Goal: Obtain resource: Download file/media

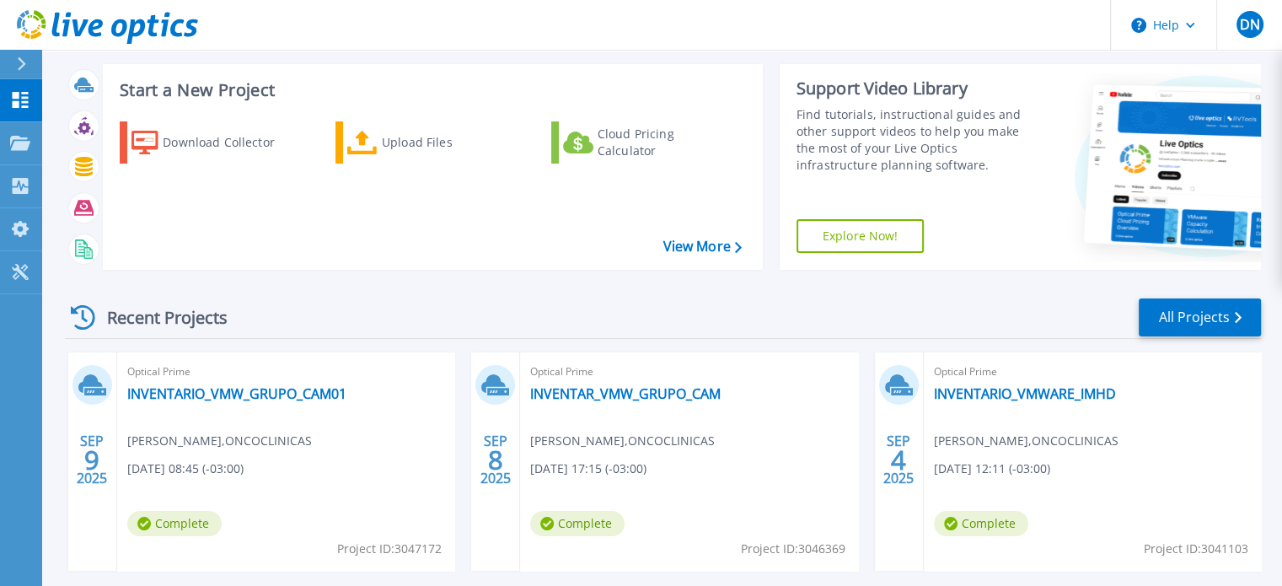
scroll to position [169, 0]
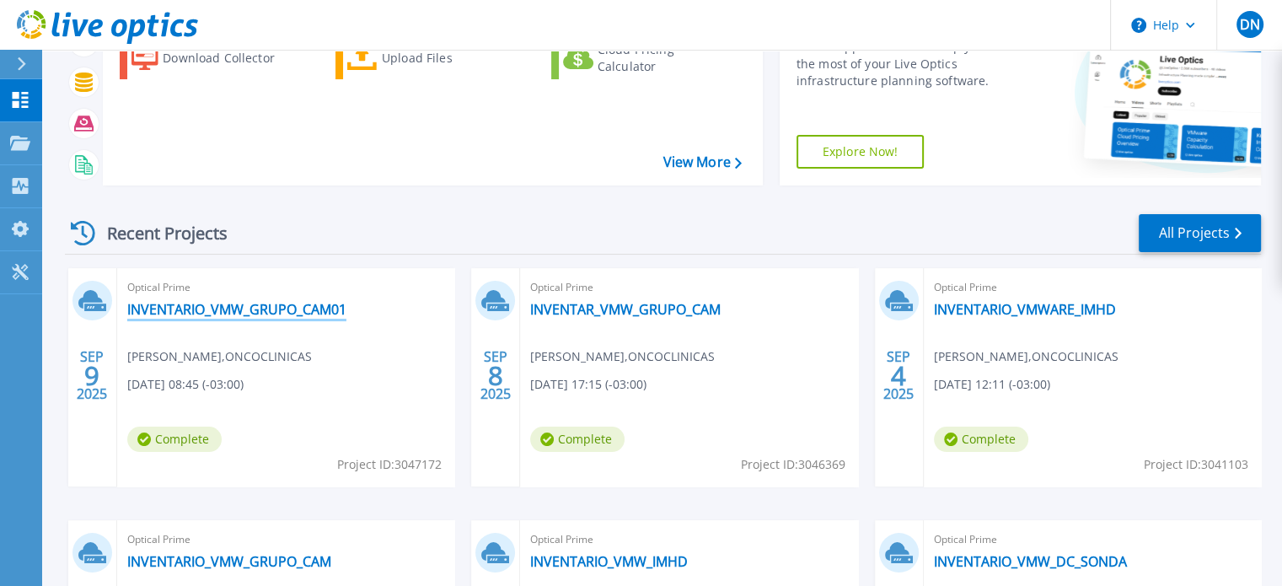
click at [310, 304] on link "INVENTARIO_VMW_GRUPO_CAM01" at bounding box center [236, 309] width 219 height 17
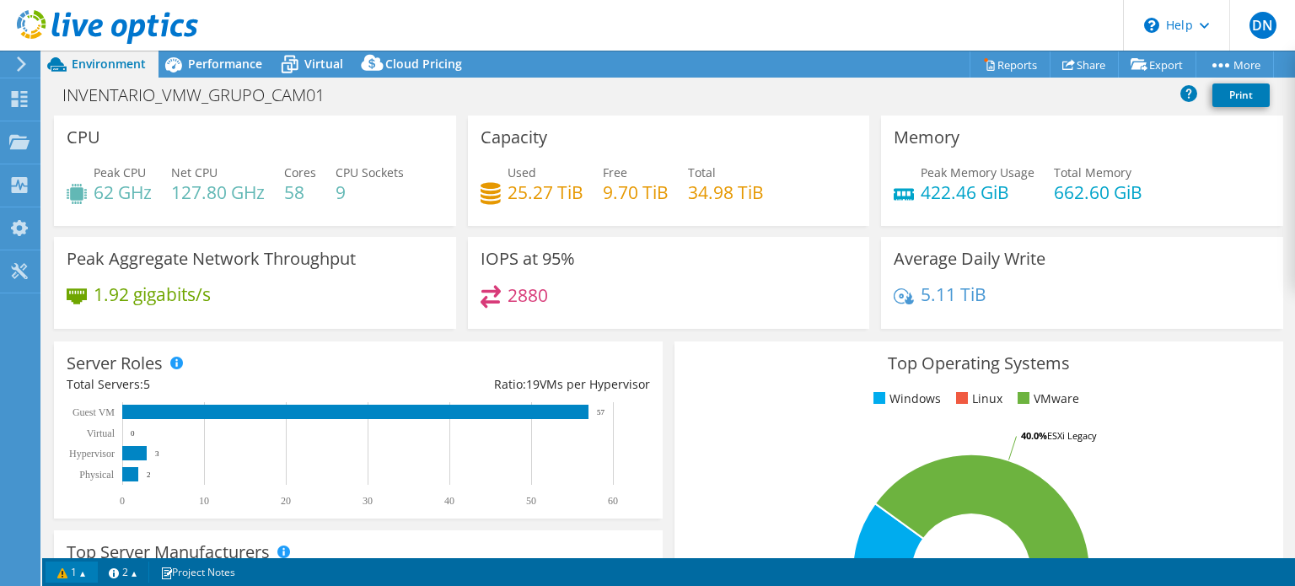
click at [84, 575] on link "1" at bounding box center [72, 571] width 52 height 21
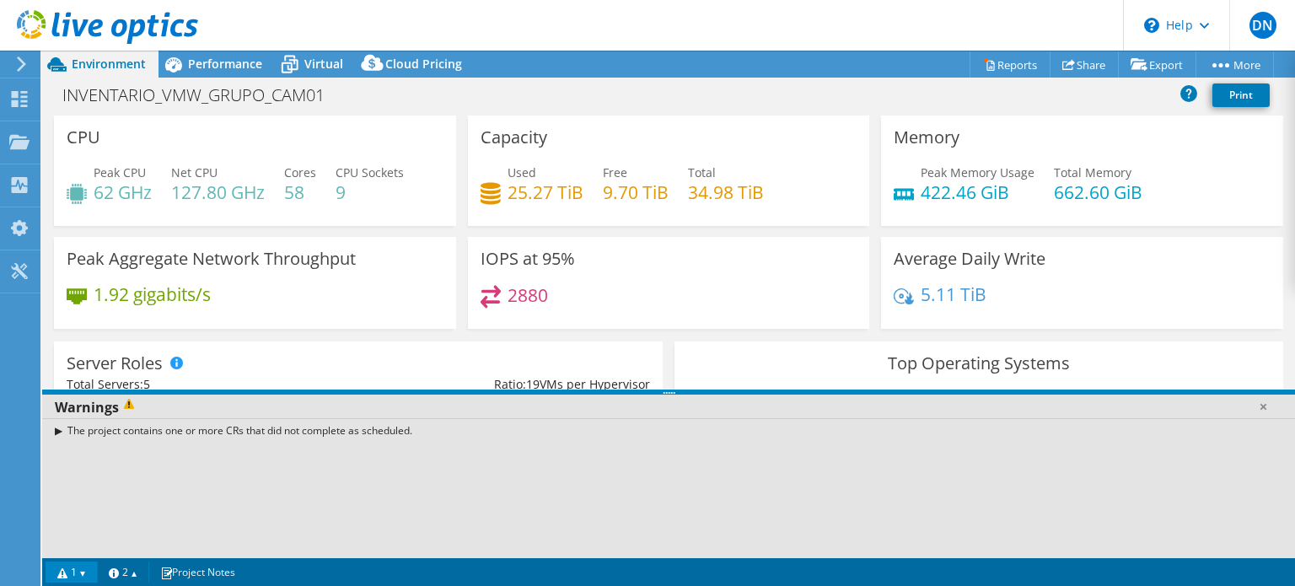
click at [56, 426] on div "The project contains one or more CRs that did not complete as scheduled." at bounding box center [668, 430] width 1252 height 24
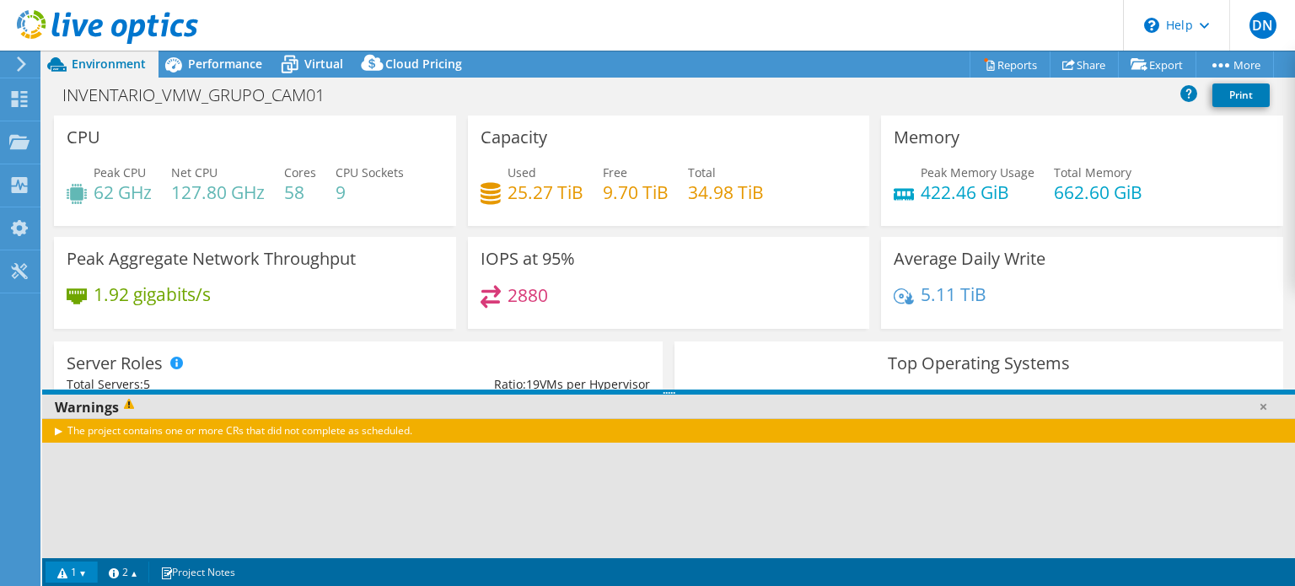
click at [57, 432] on div "The project contains one or more CRs that did not complete as scheduled." at bounding box center [668, 430] width 1252 height 24
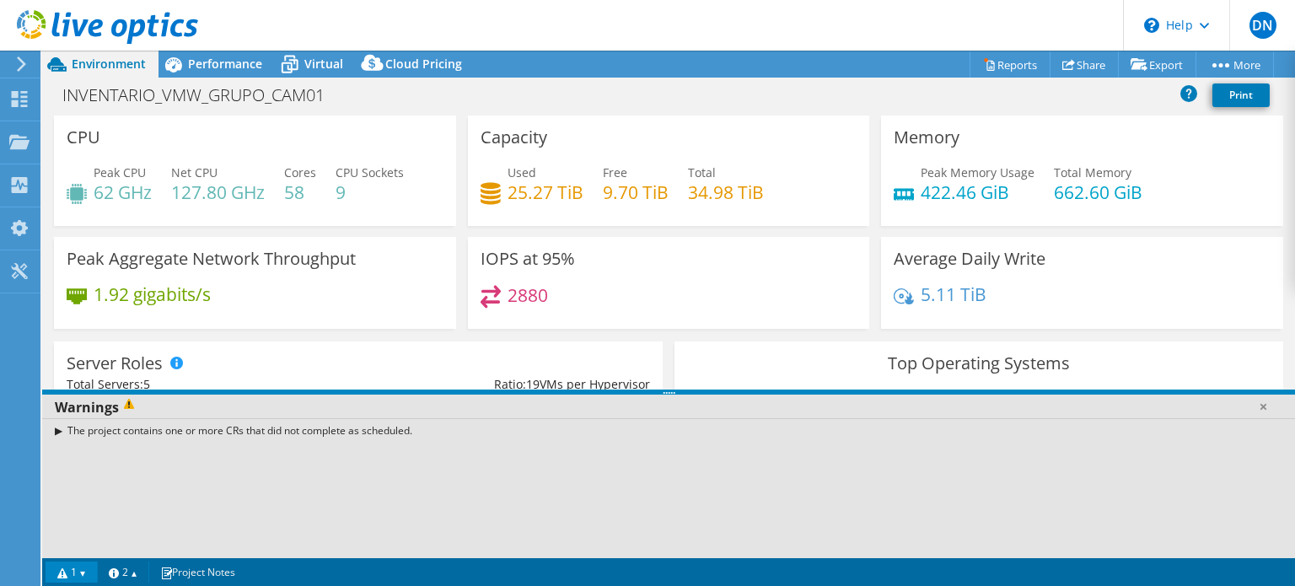
click at [520, 96] on div "INVENTARIO_VMW_GRUPO_CAM01 Print" at bounding box center [668, 94] width 1252 height 31
click at [76, 28] on use at bounding box center [107, 27] width 181 height 34
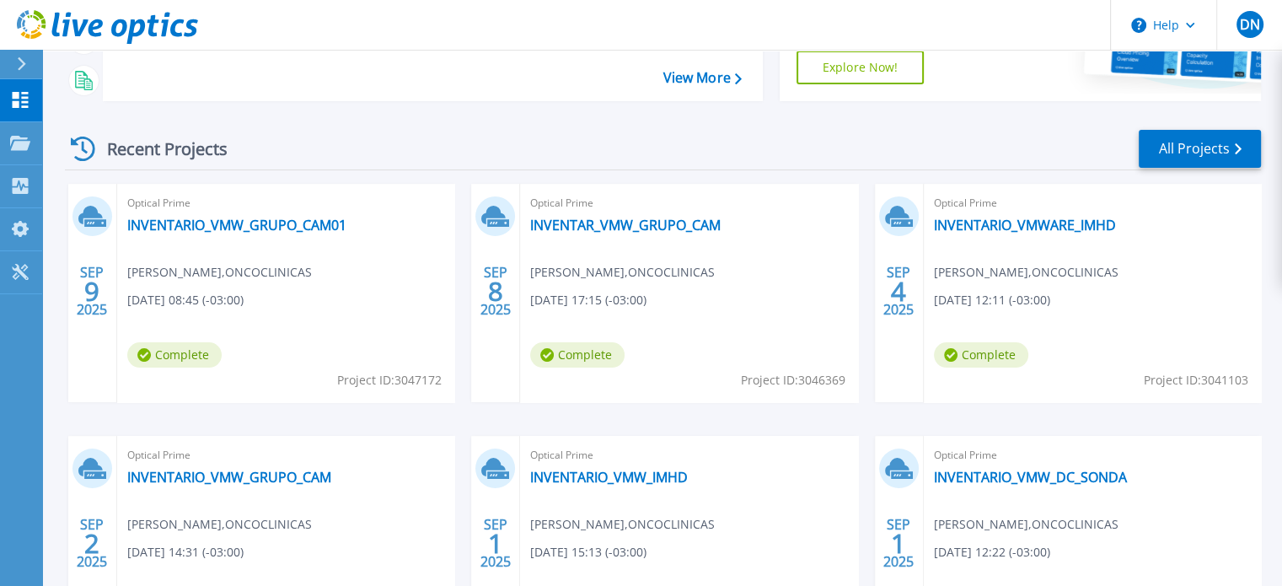
scroll to position [337, 0]
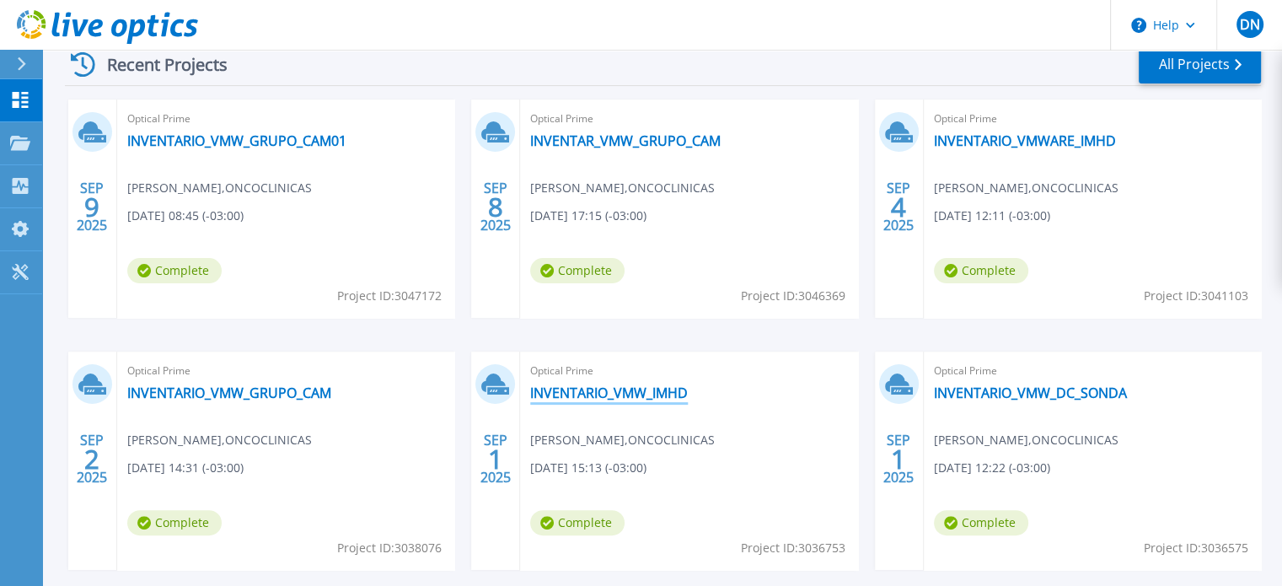
click at [656, 390] on link "INVENTARIO_VMW_IMHD" at bounding box center [609, 392] width 158 height 17
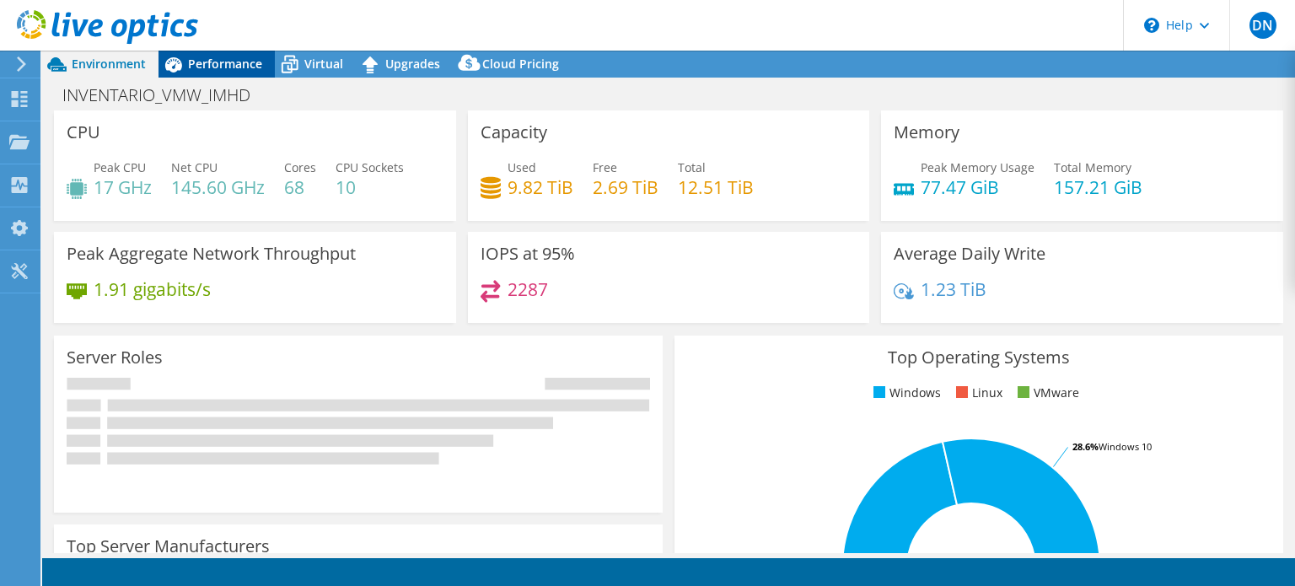
click at [256, 63] on span "Performance" at bounding box center [225, 64] width 74 height 16
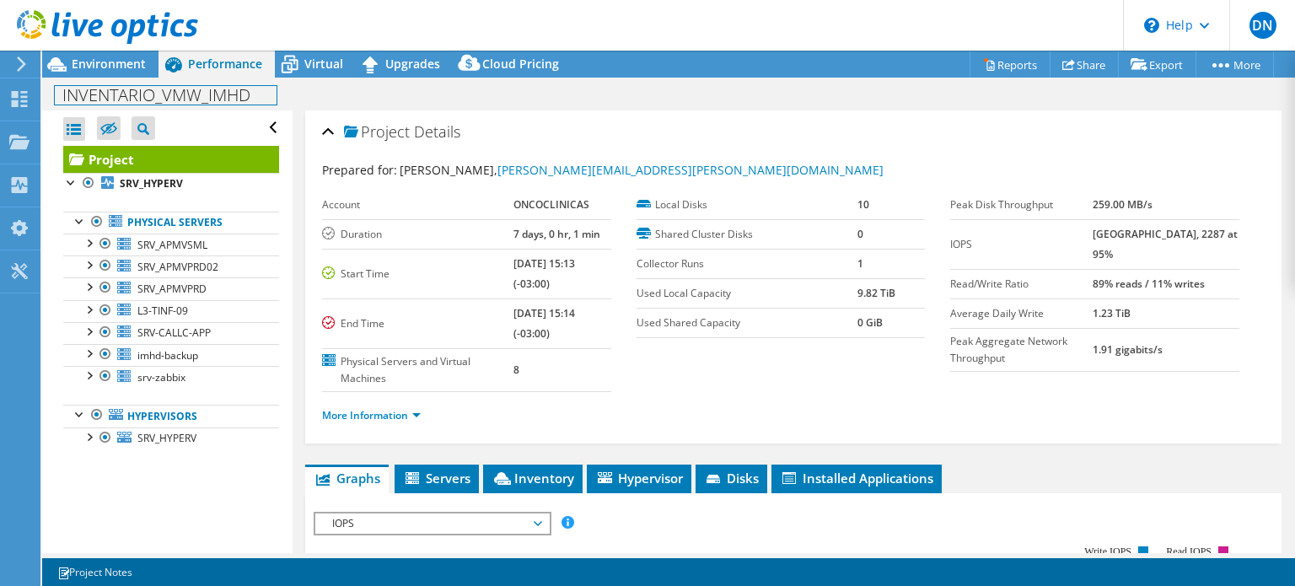
click at [108, 101] on h1 "INVENTARIO_VMW_IMHD" at bounding box center [166, 95] width 222 height 19
click at [189, 93] on h1 "INVENTARIO_VMW_IMHD" at bounding box center [166, 95] width 222 height 19
click at [202, 98] on h1 "INVENTARIO_VMW_IMHD" at bounding box center [166, 95] width 222 height 19
click at [388, 101] on link at bounding box center [392, 93] width 24 height 21
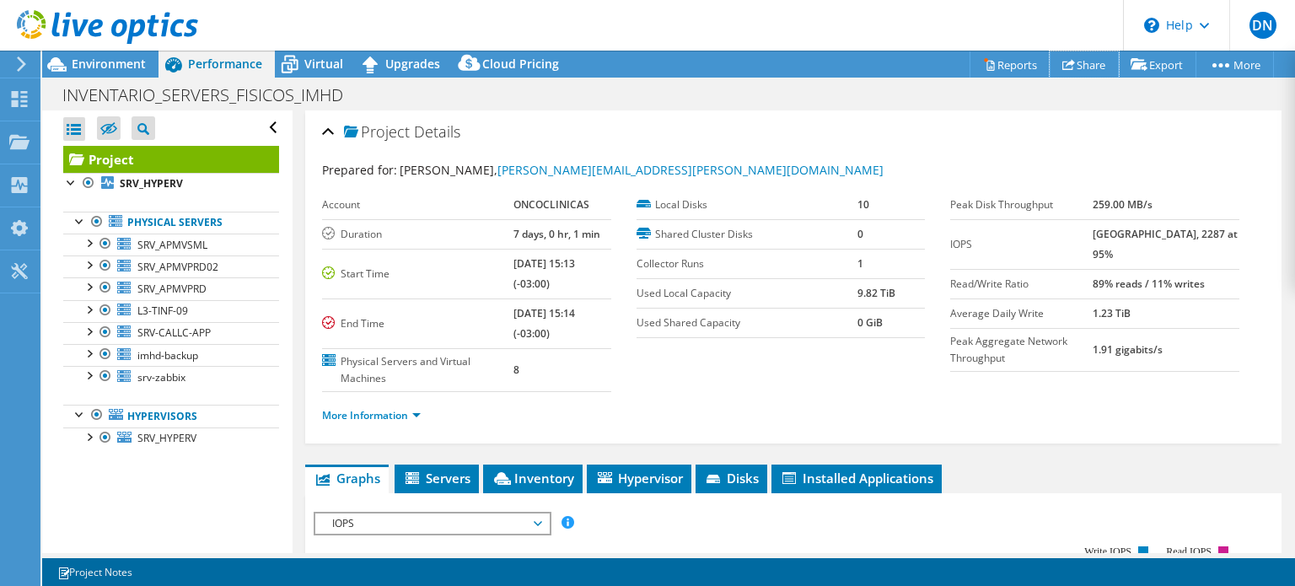
click at [1078, 64] on link "Share" at bounding box center [1083, 64] width 69 height 26
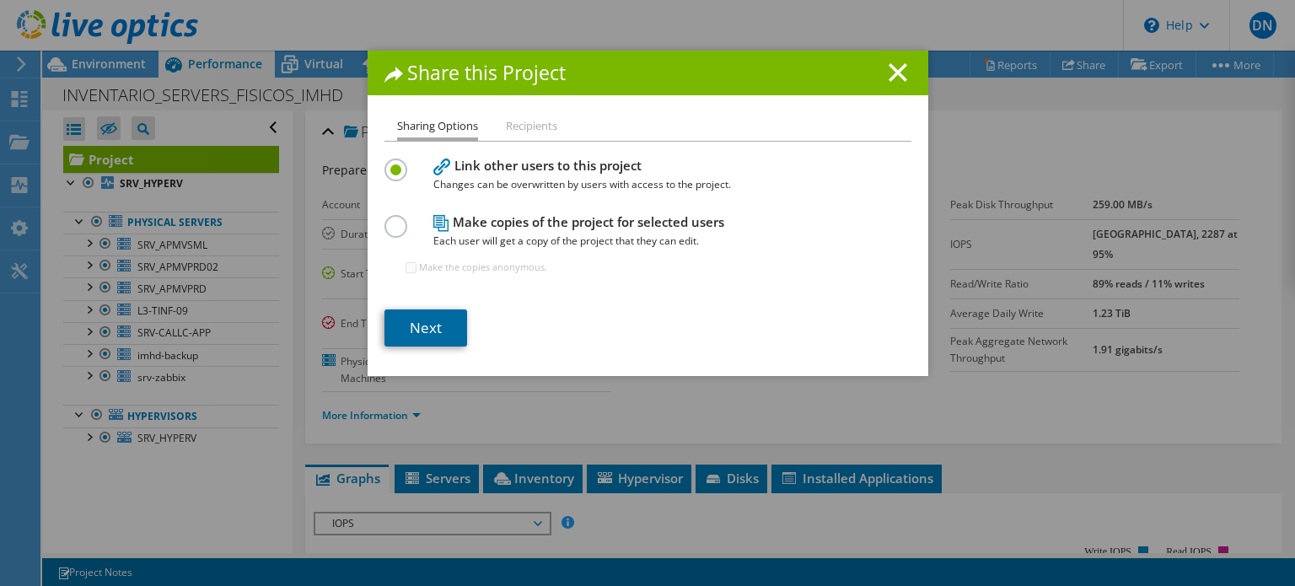
click at [454, 328] on link "Next" at bounding box center [425, 327] width 83 height 37
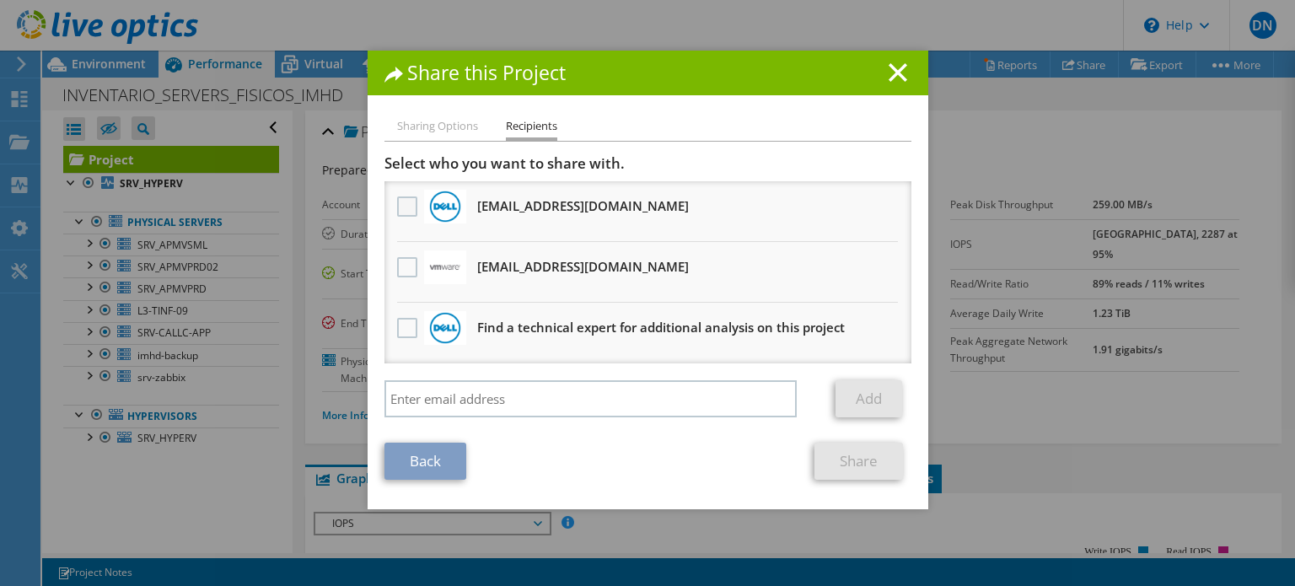
click at [398, 212] on label at bounding box center [409, 206] width 24 height 20
click at [0, 0] on input "checkbox" at bounding box center [0, 0] width 0 height 0
click at [836, 454] on link "Share" at bounding box center [858, 460] width 88 height 37
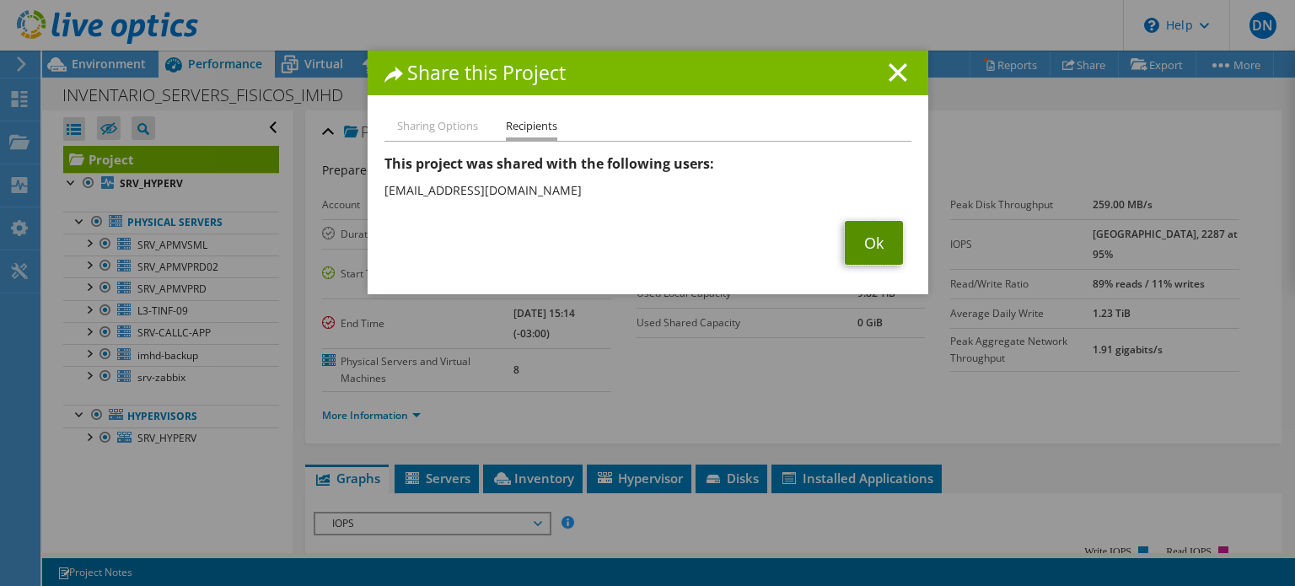
click at [853, 253] on link "Ok" at bounding box center [874, 243] width 58 height 44
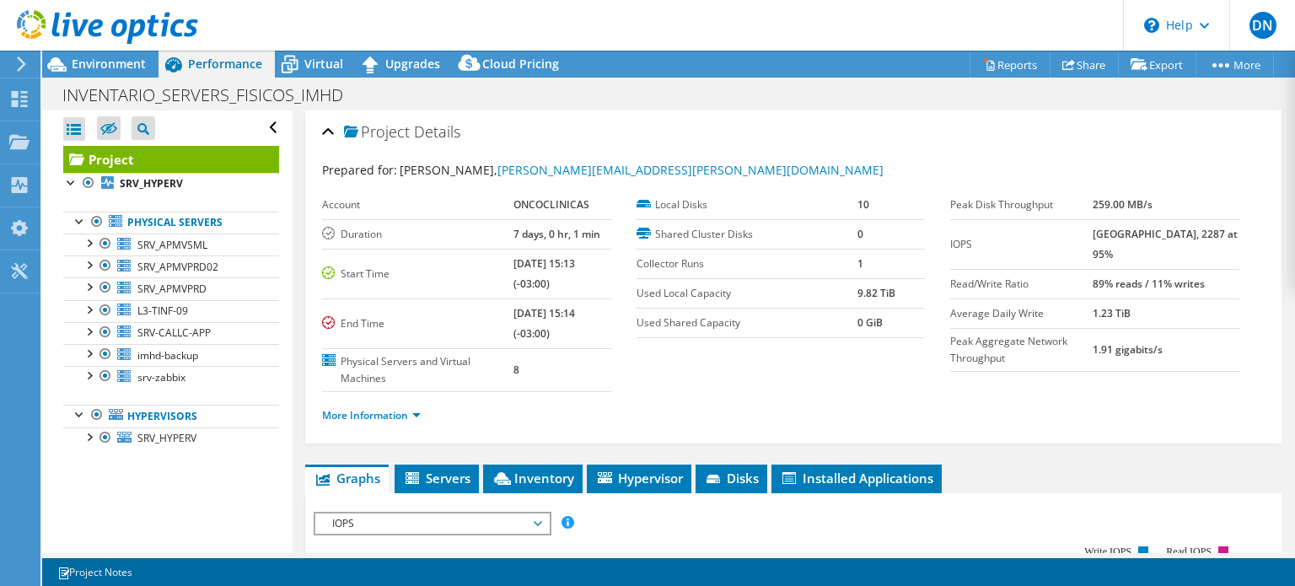
click at [145, 16] on icon at bounding box center [107, 27] width 181 height 35
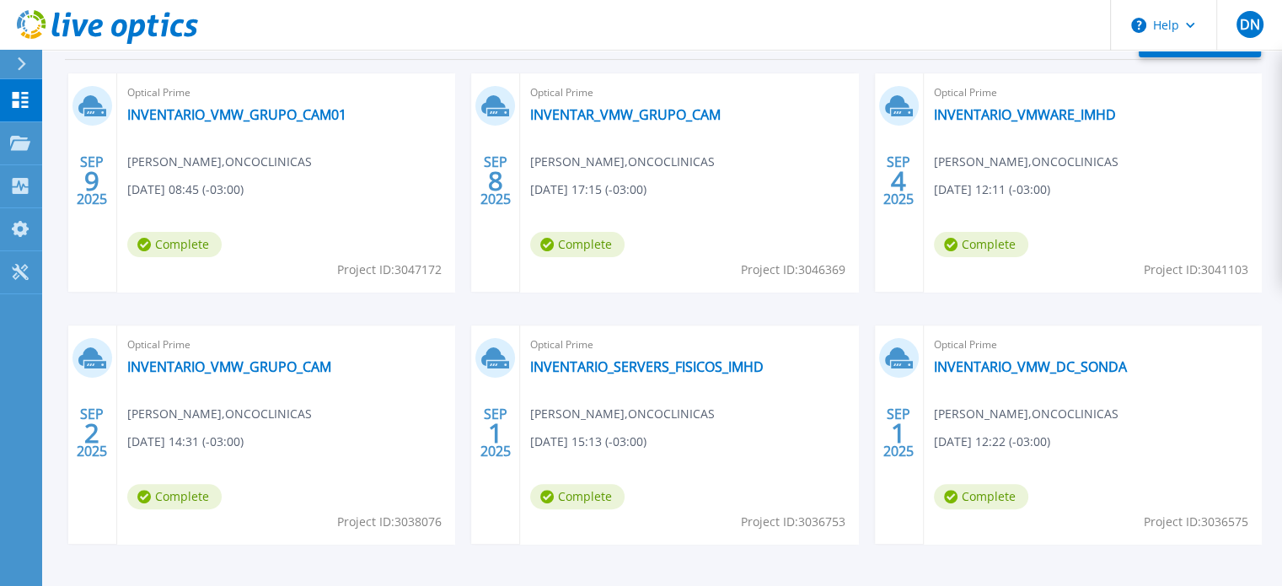
scroll to position [334, 0]
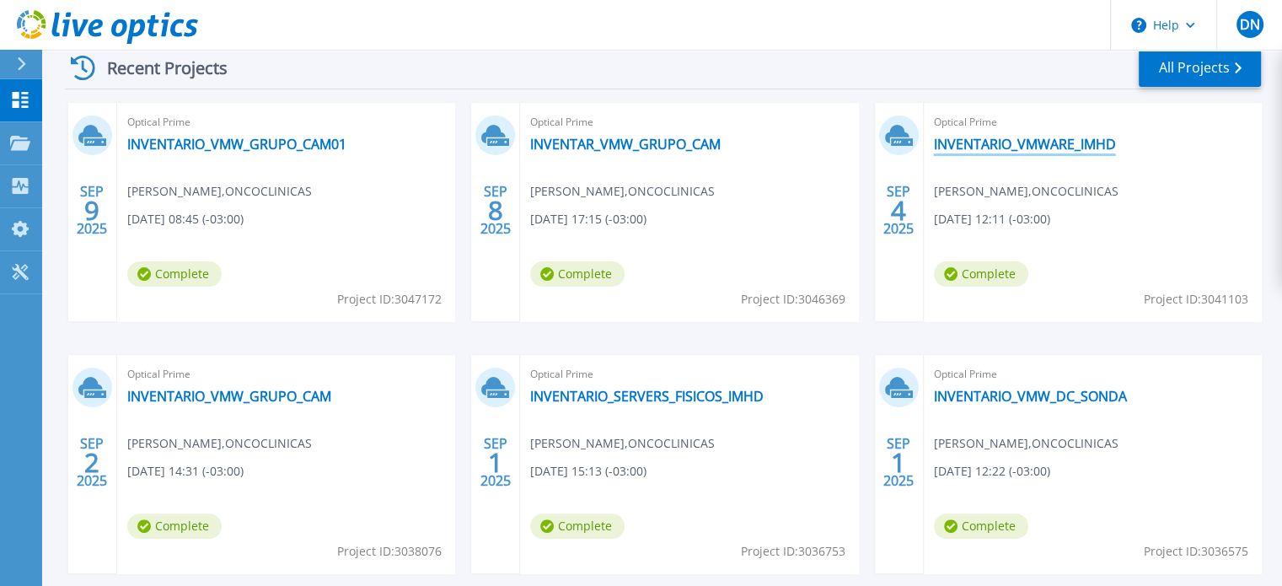
click at [1054, 141] on link "INVENTARIO_VMWARE_IMHD" at bounding box center [1025, 144] width 182 height 17
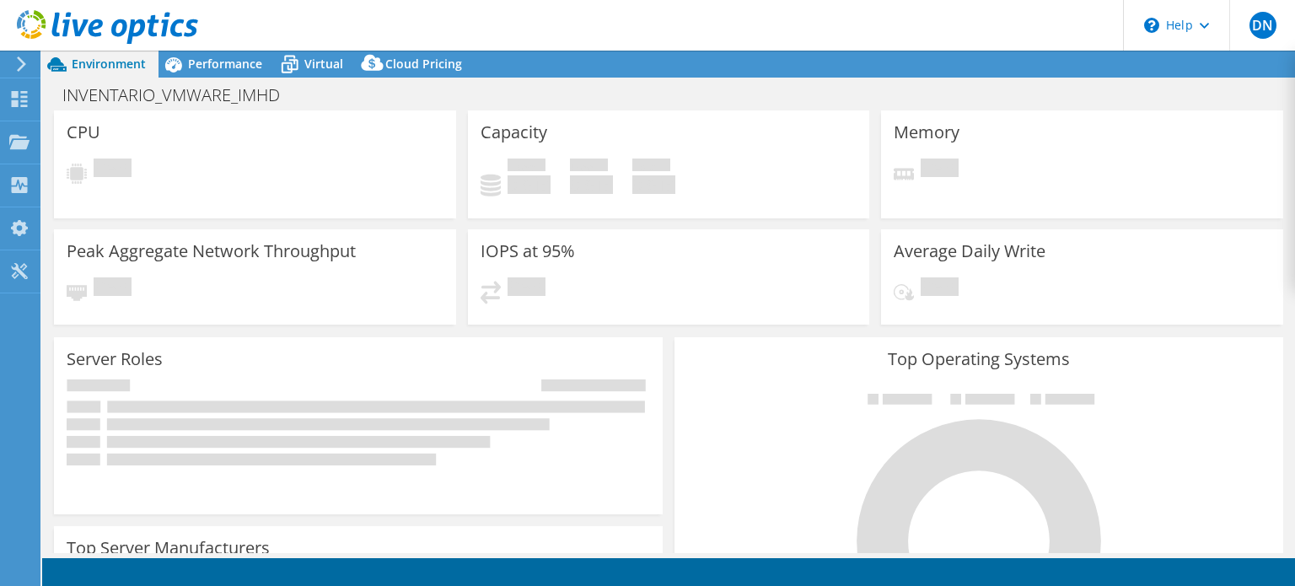
select select "USD"
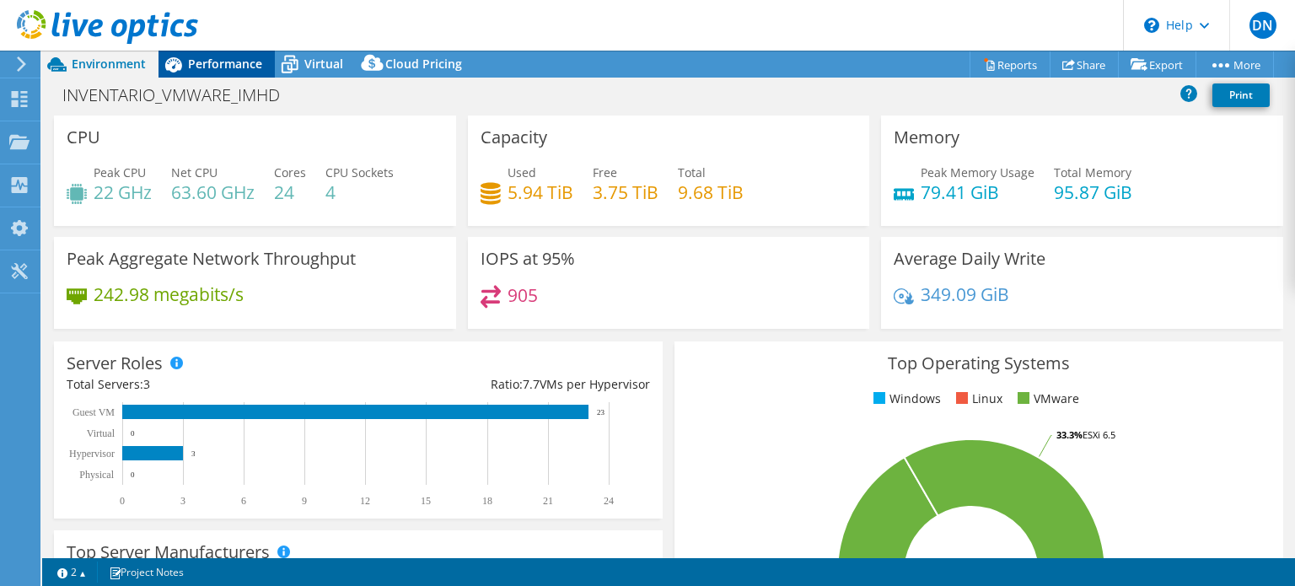
click at [261, 63] on div "Performance" at bounding box center [216, 64] width 116 height 27
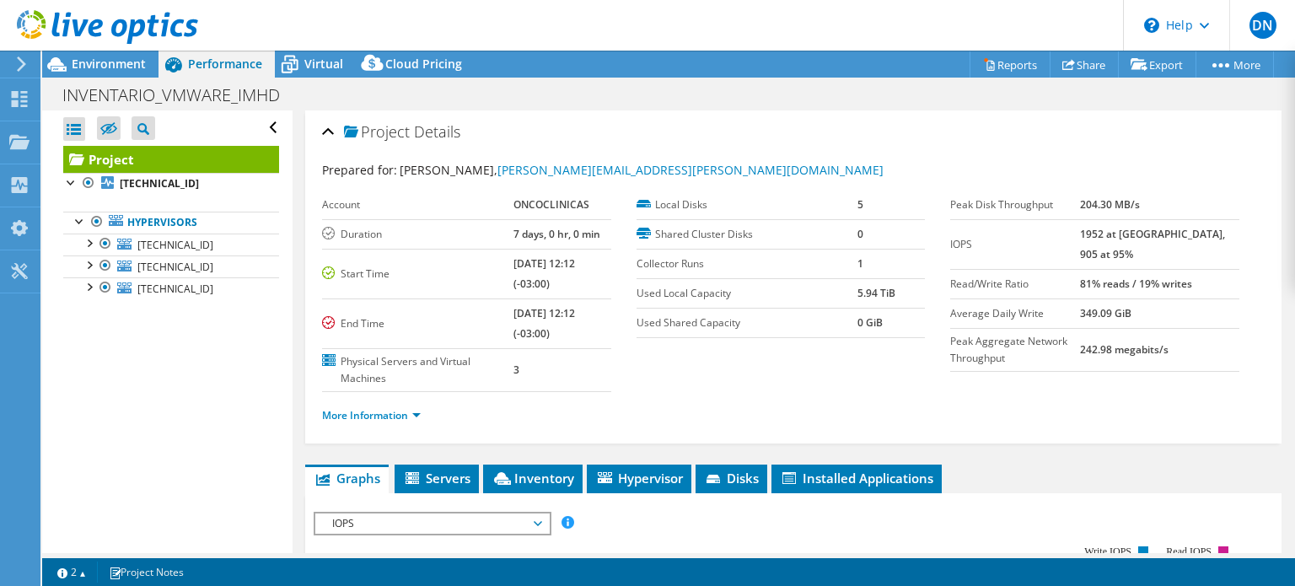
click at [84, 56] on div "DN End User Daniel Nunes daniel.nunes@oncoclinicas.com ONCOCLINICAS My Profile …" at bounding box center [647, 293] width 1295 height 586
click at [88, 60] on span "Environment" at bounding box center [109, 64] width 74 height 16
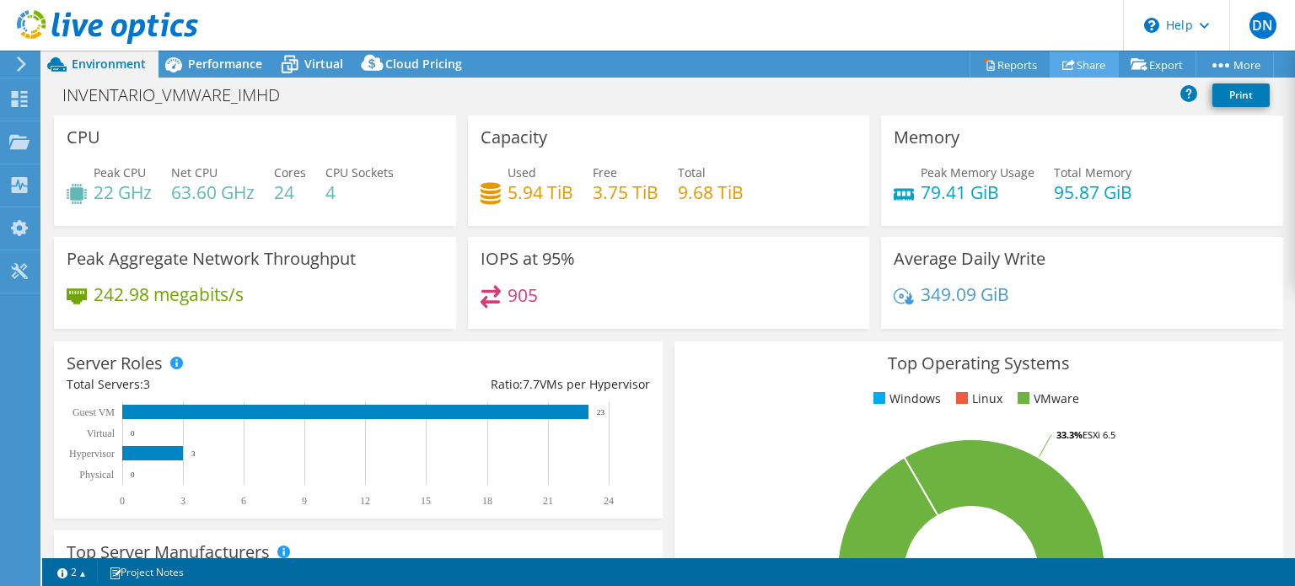
click at [1062, 65] on use at bounding box center [1068, 64] width 13 height 11
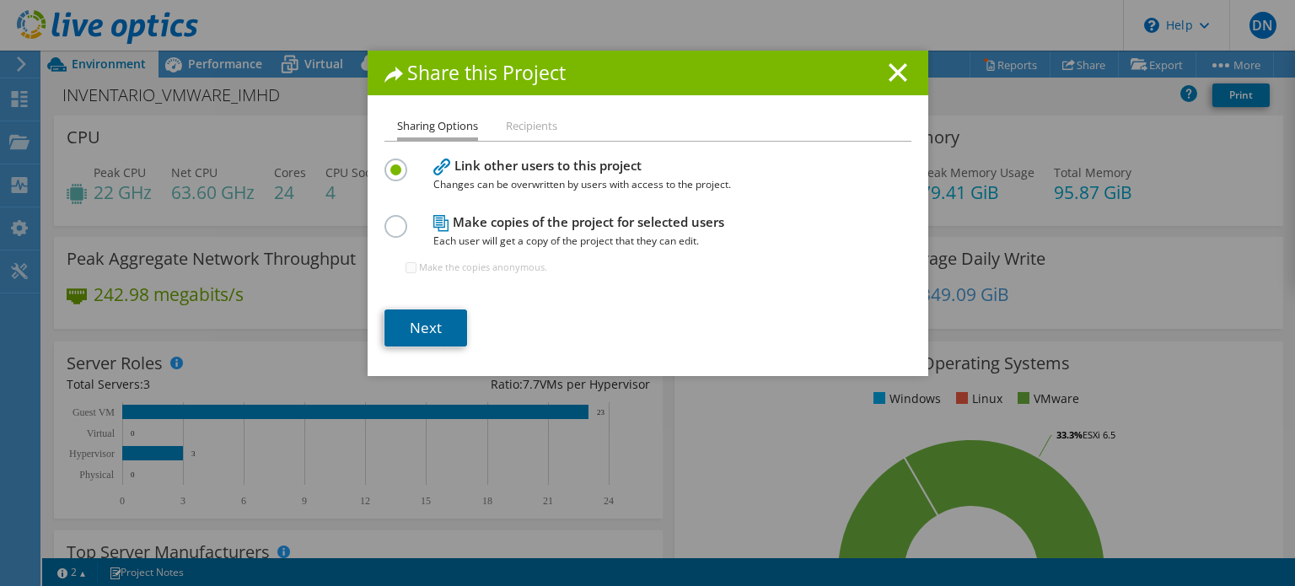
click at [428, 314] on link "Next" at bounding box center [425, 327] width 83 height 37
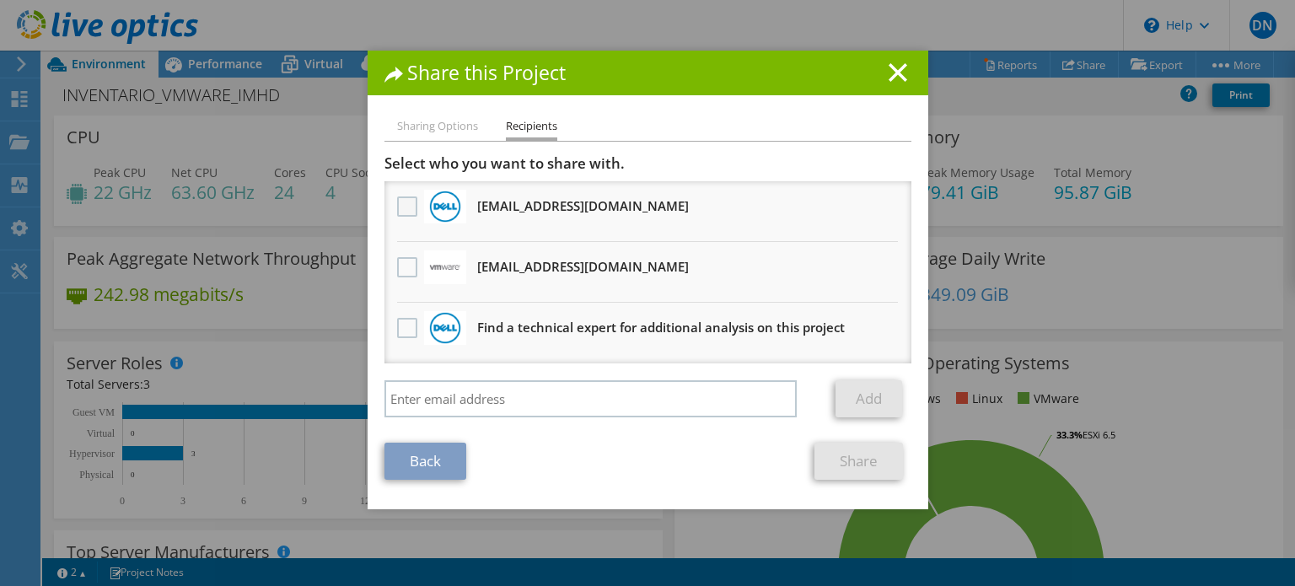
click at [397, 206] on label at bounding box center [409, 206] width 24 height 20
click at [0, 0] on input "checkbox" at bounding box center [0, 0] width 0 height 0
click at [849, 464] on link "Share" at bounding box center [858, 460] width 88 height 37
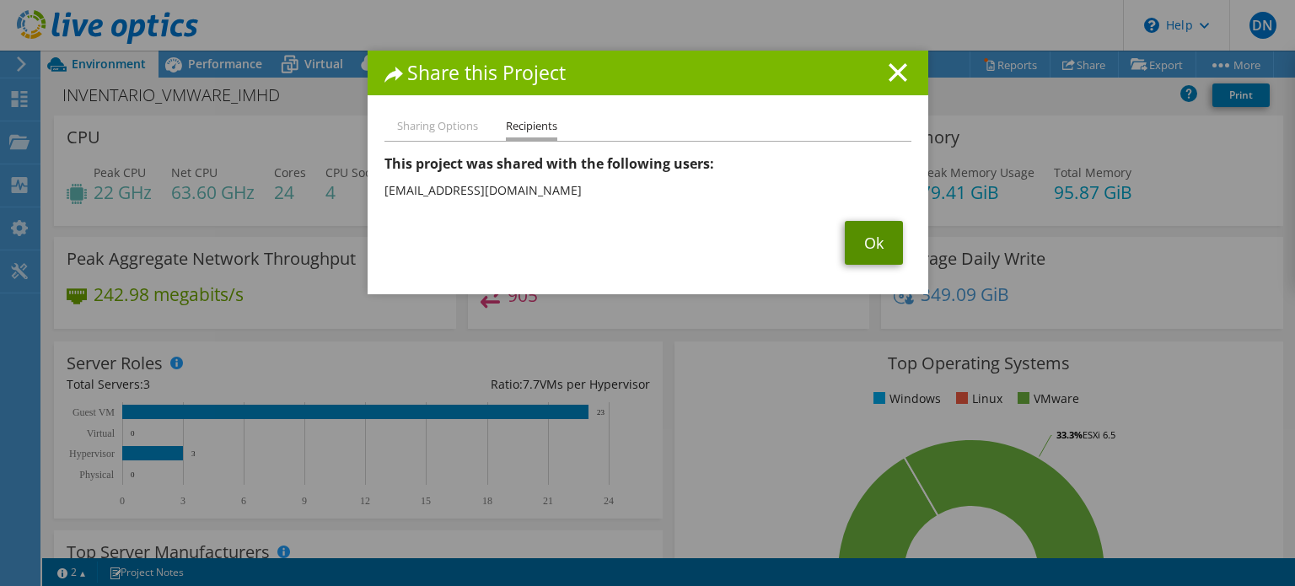
click at [845, 255] on link "Ok" at bounding box center [874, 243] width 58 height 44
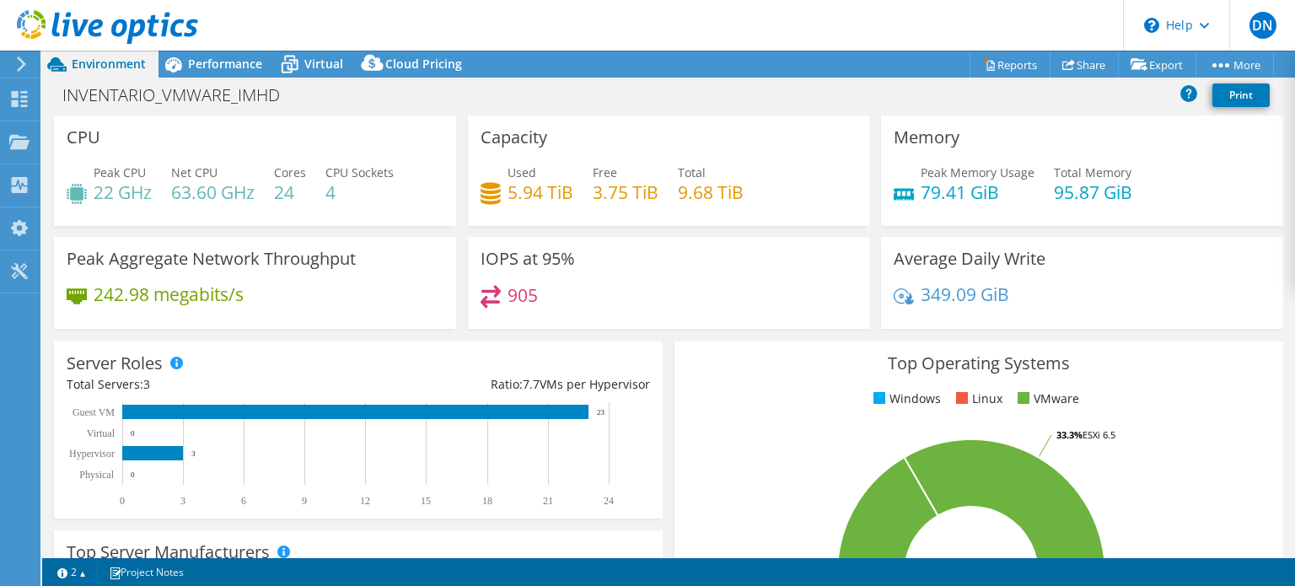
click at [168, 32] on icon at bounding box center [107, 27] width 181 height 35
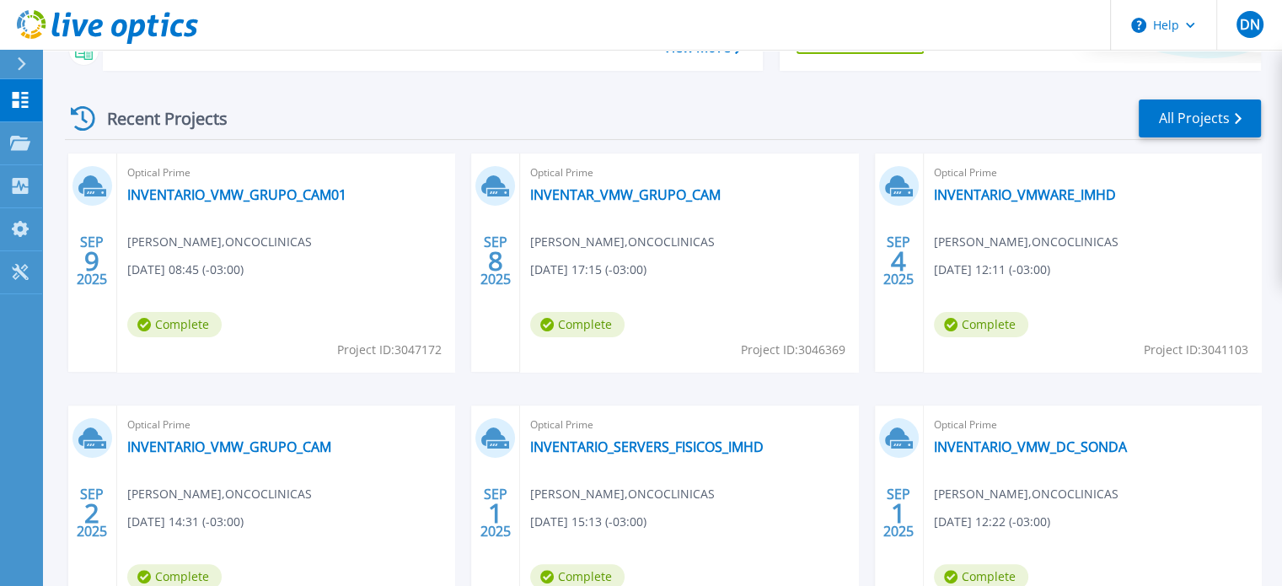
scroll to position [337, 0]
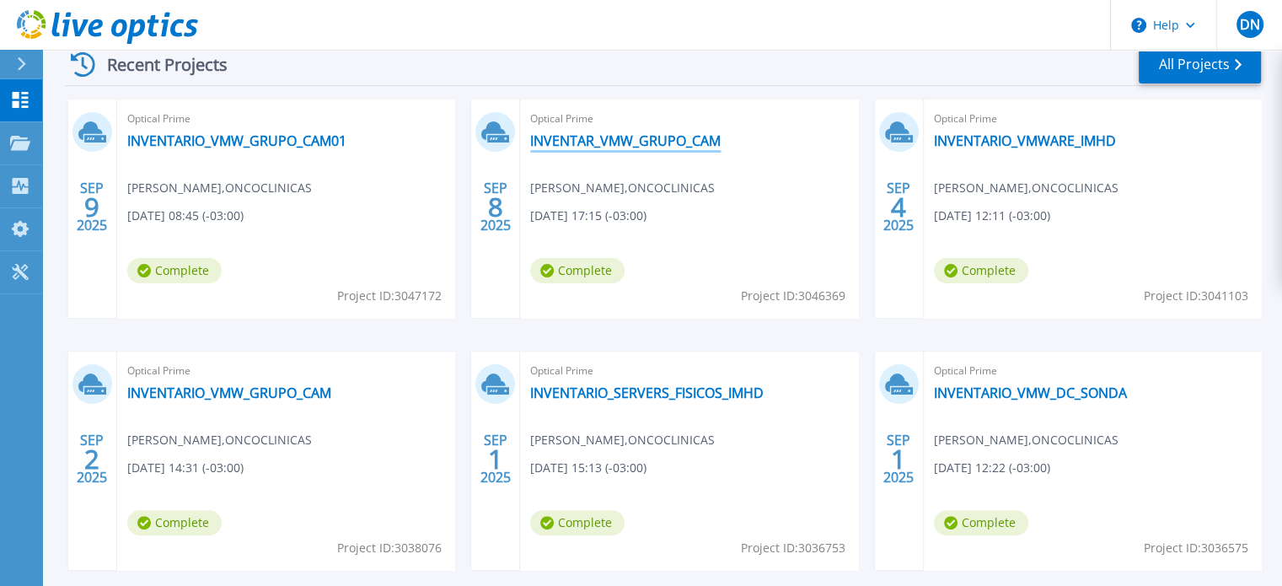
click at [641, 142] on link "INVENTAR_VMW_GRUPO_CAM" at bounding box center [625, 140] width 190 height 17
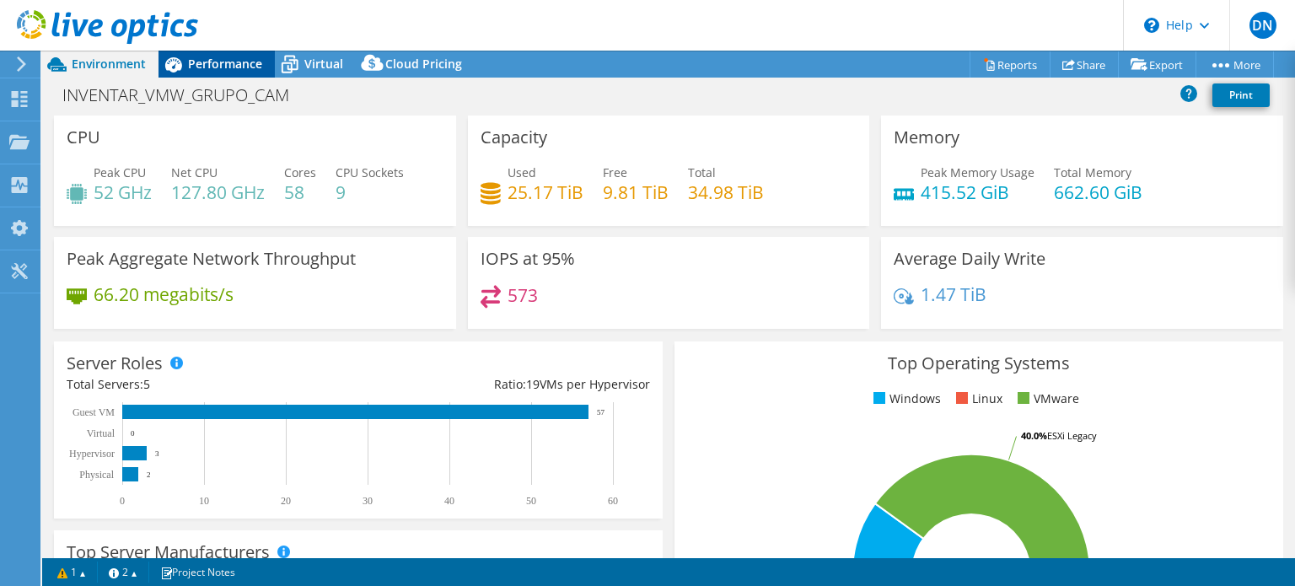
click at [240, 60] on span "Performance" at bounding box center [225, 64] width 74 height 16
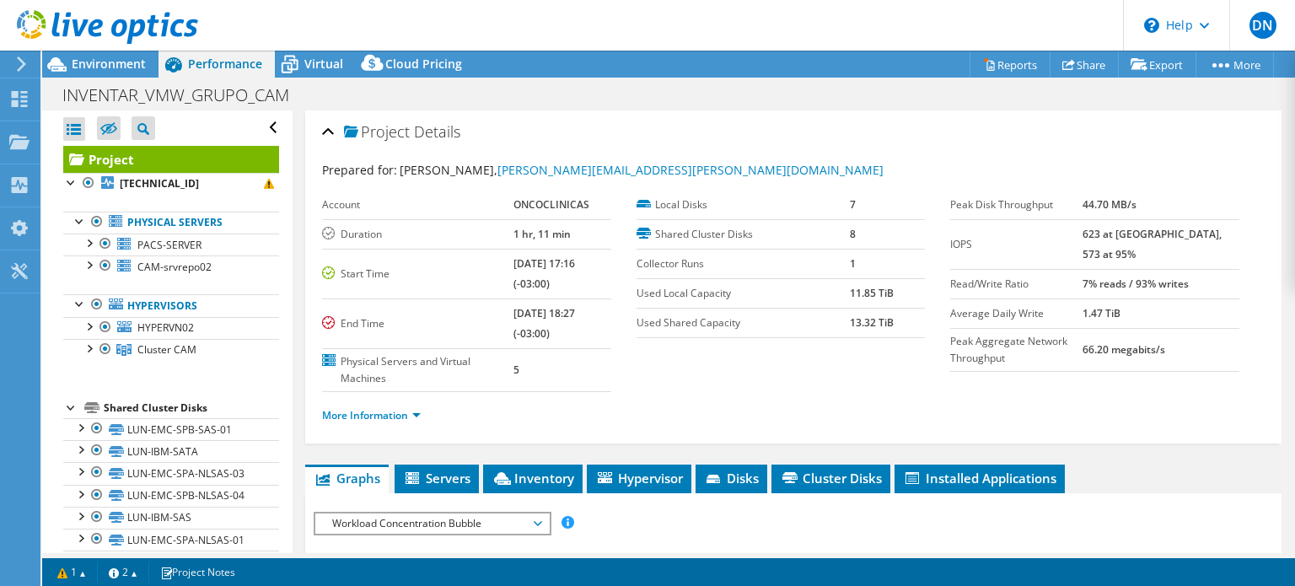
click at [84, 32] on icon at bounding box center [107, 27] width 181 height 35
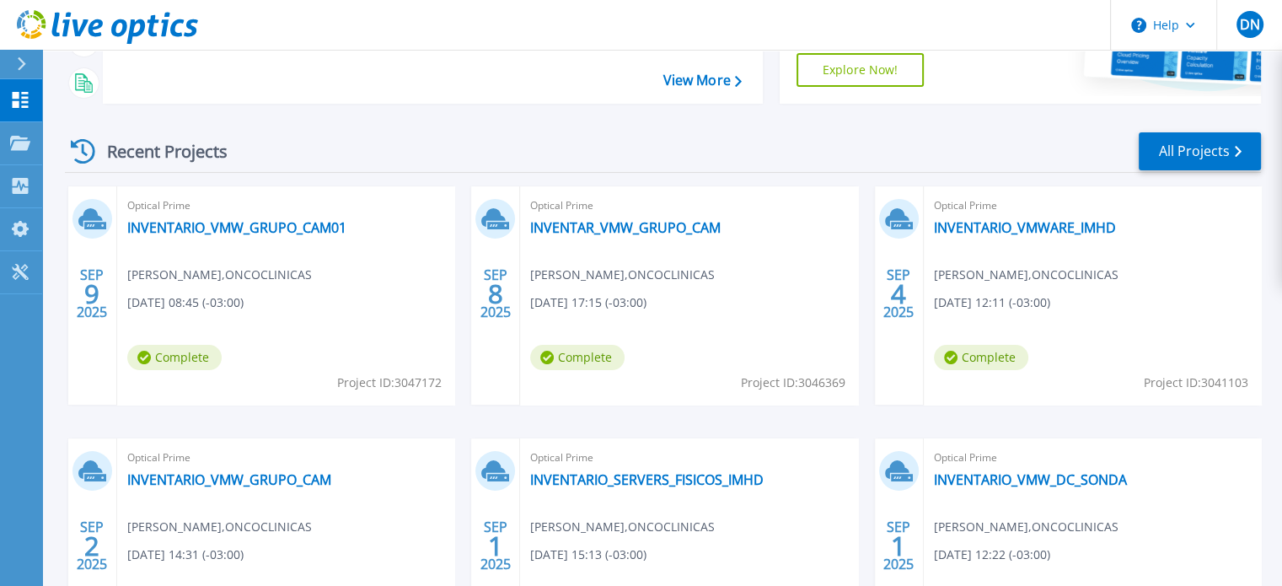
scroll to position [253, 0]
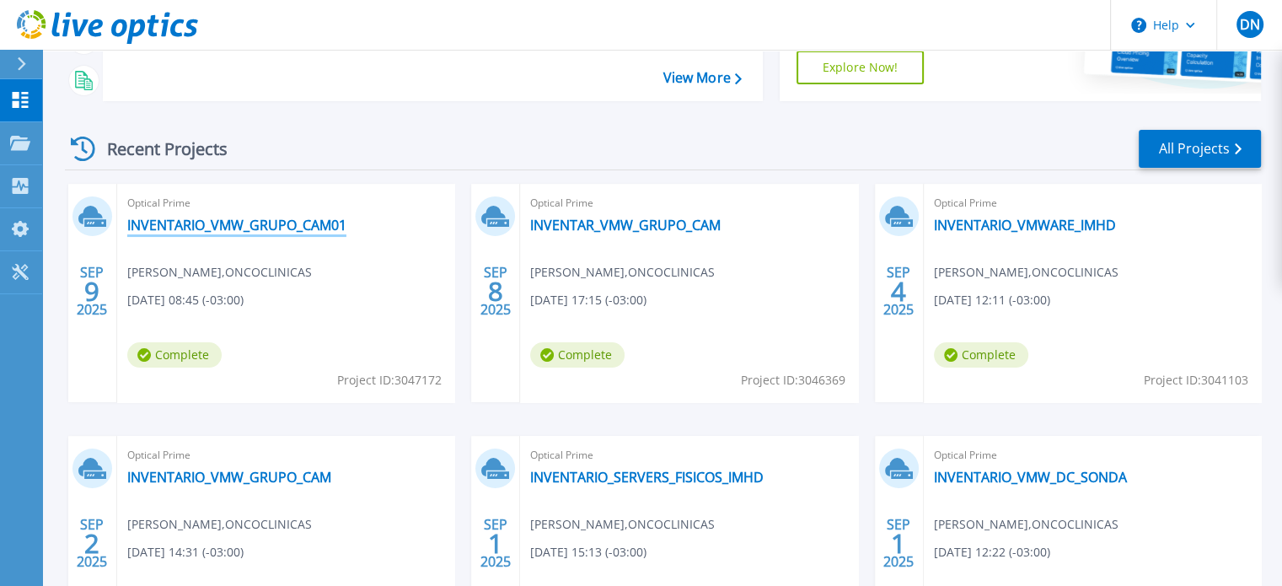
click at [280, 225] on link "INVENTARIO_VMW_GRUPO_CAM01" at bounding box center [236, 225] width 219 height 17
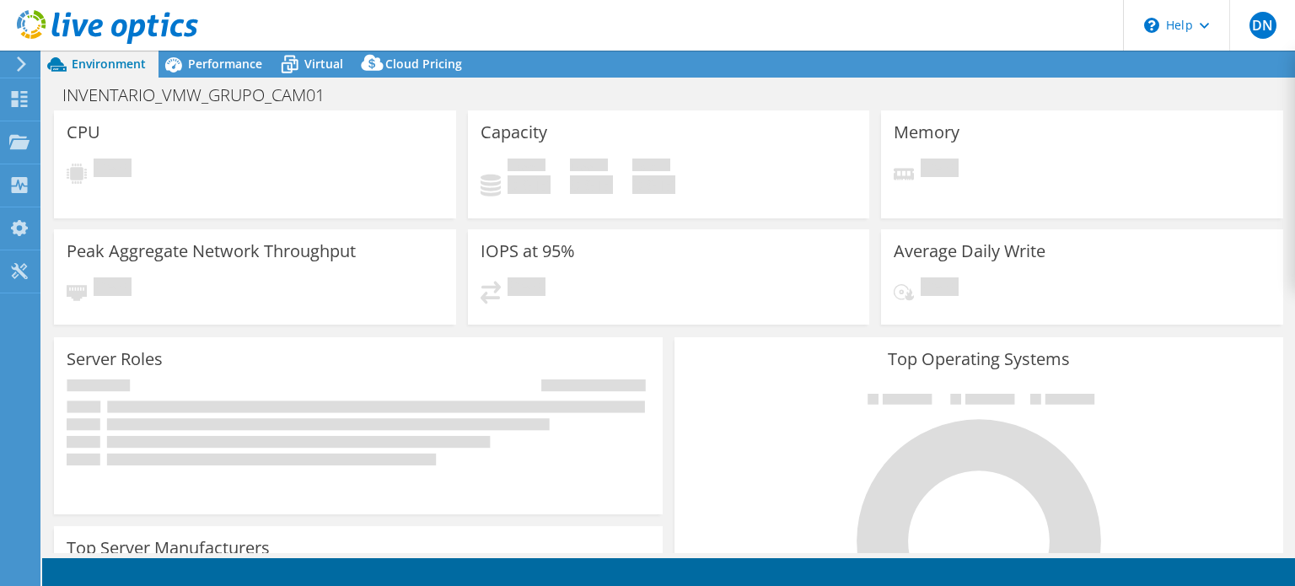
select select "USD"
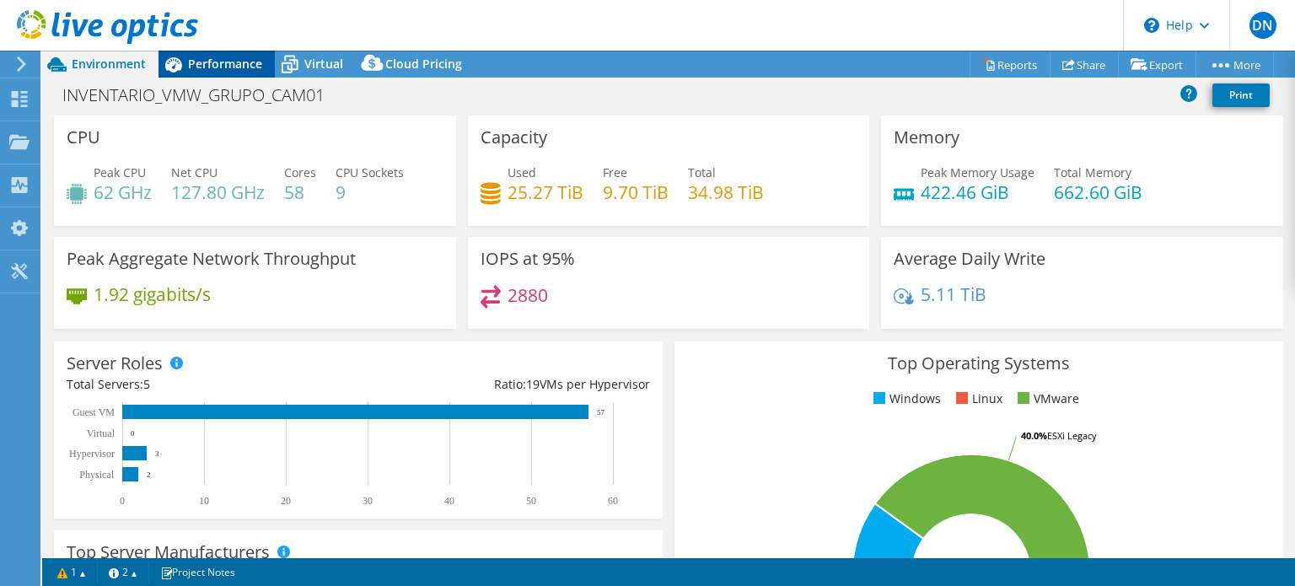
click at [242, 75] on div "Performance" at bounding box center [216, 64] width 116 height 27
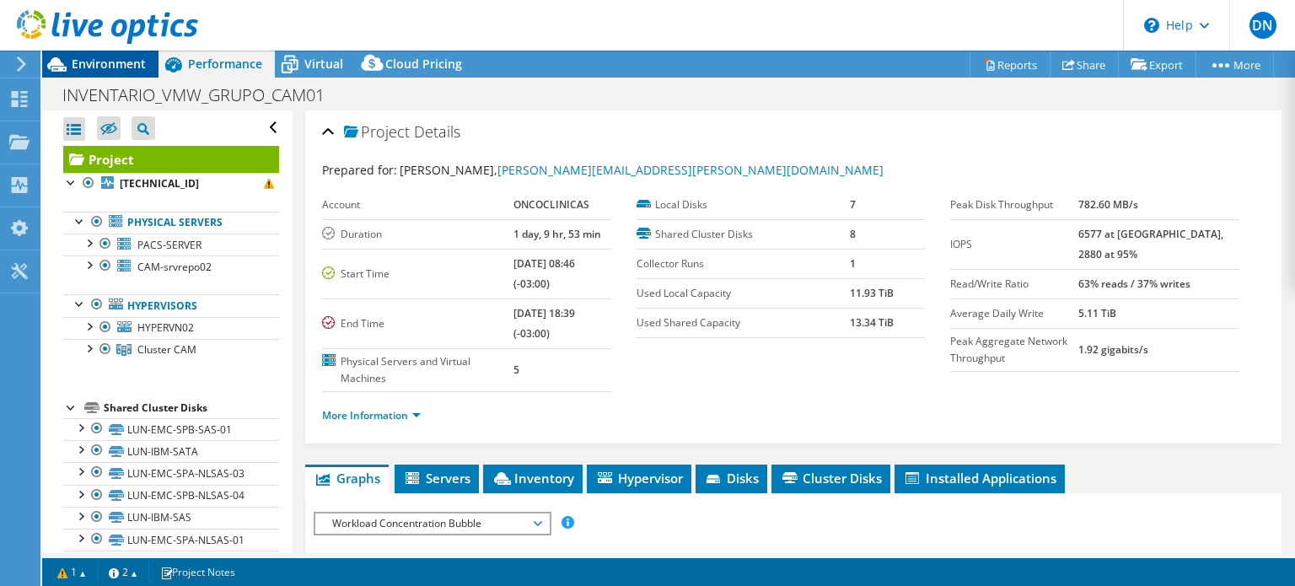
click at [67, 65] on icon at bounding box center [56, 64] width 29 height 29
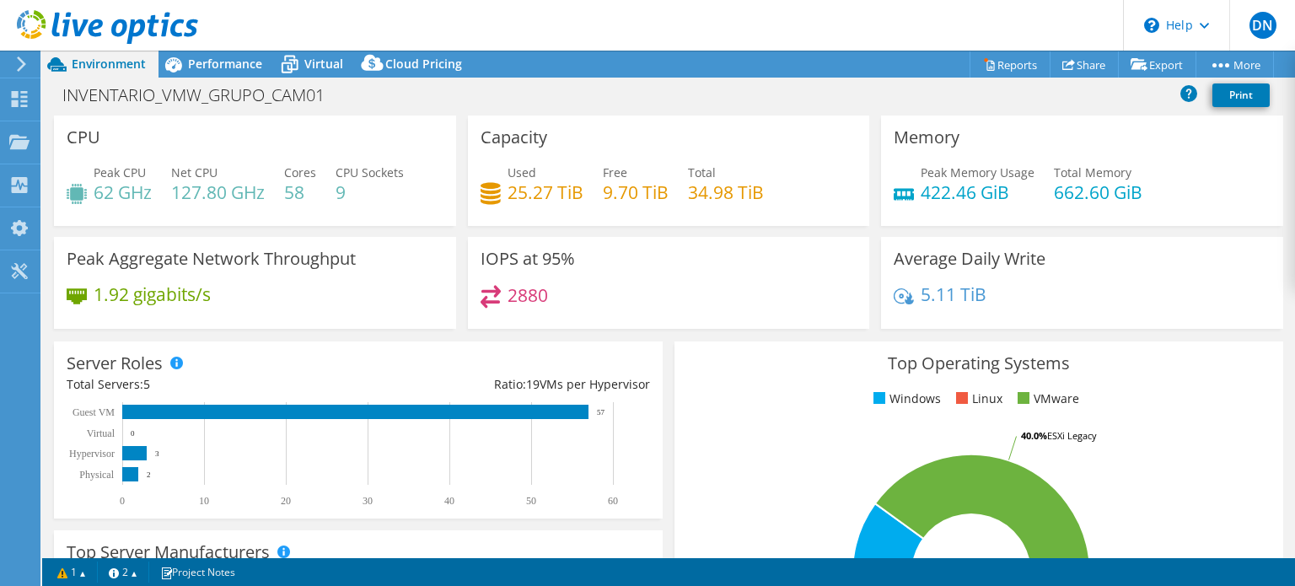
click at [75, 26] on use at bounding box center [107, 27] width 181 height 34
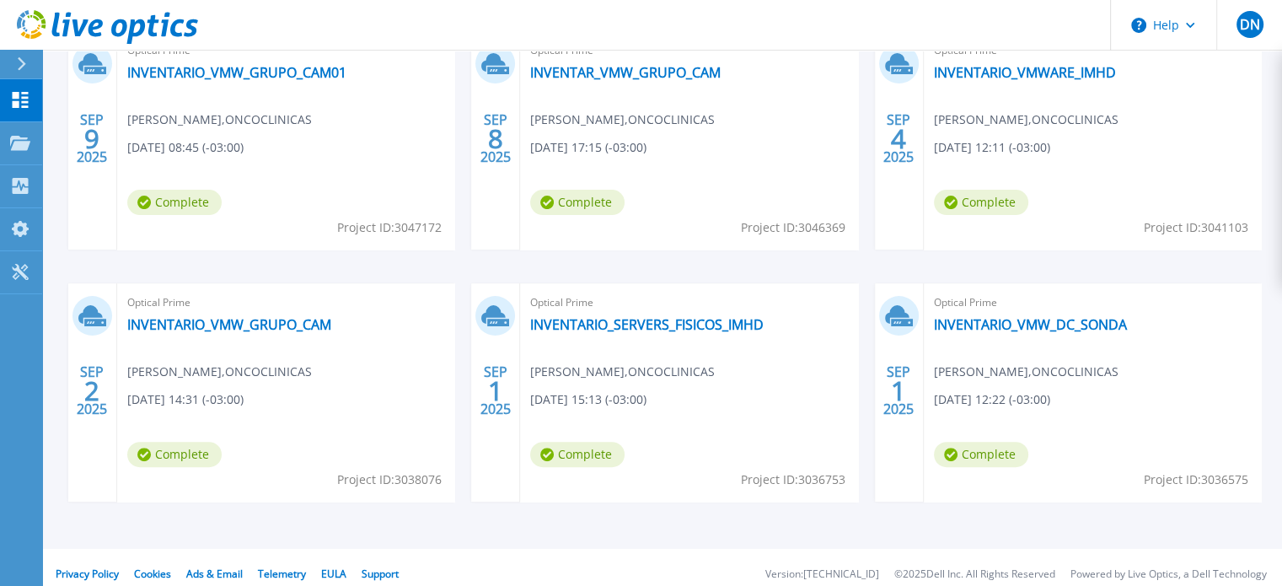
scroll to position [418, 0]
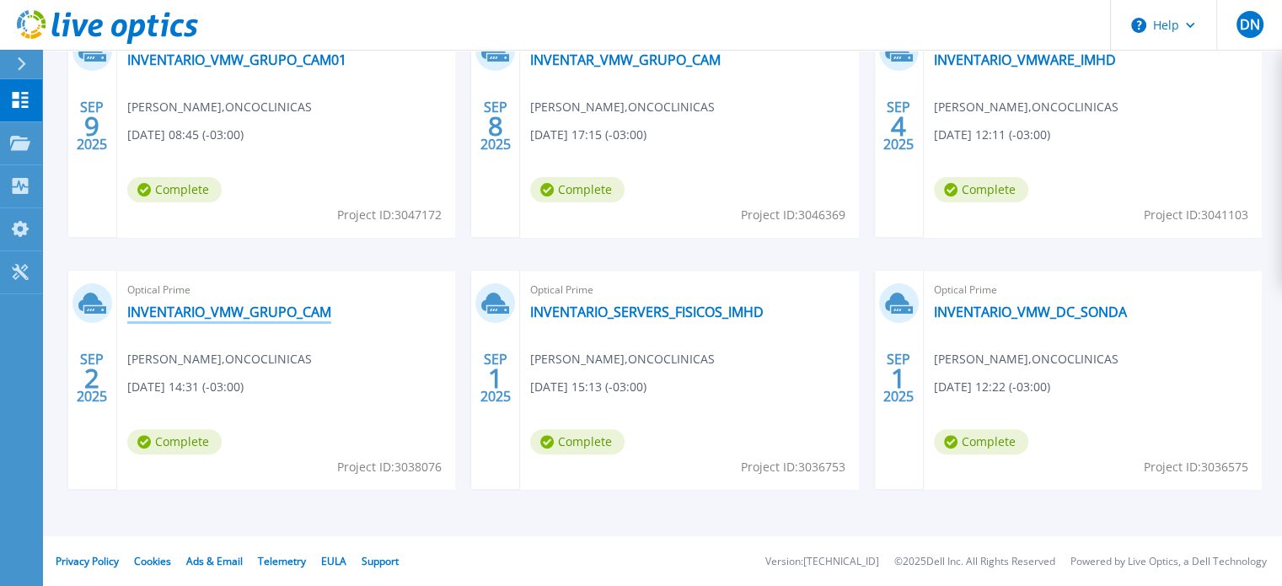
click at [303, 310] on link "INVENTARIO_VMW_GRUPO_CAM" at bounding box center [229, 311] width 204 height 17
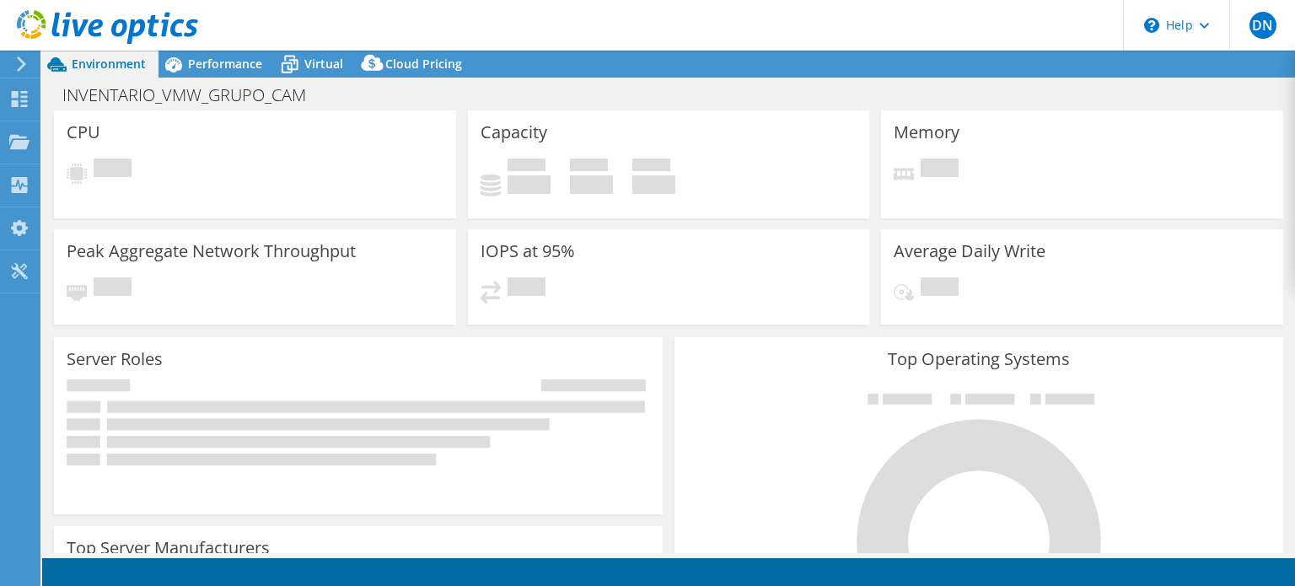
select select "USD"
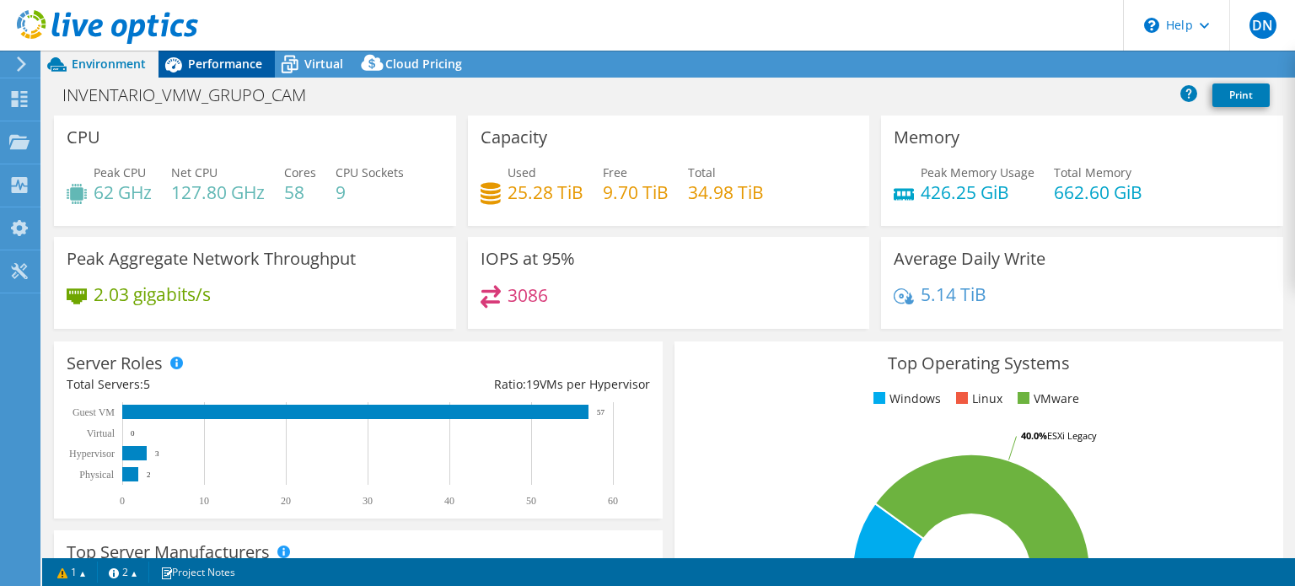
click at [211, 67] on span "Performance" at bounding box center [225, 64] width 74 height 16
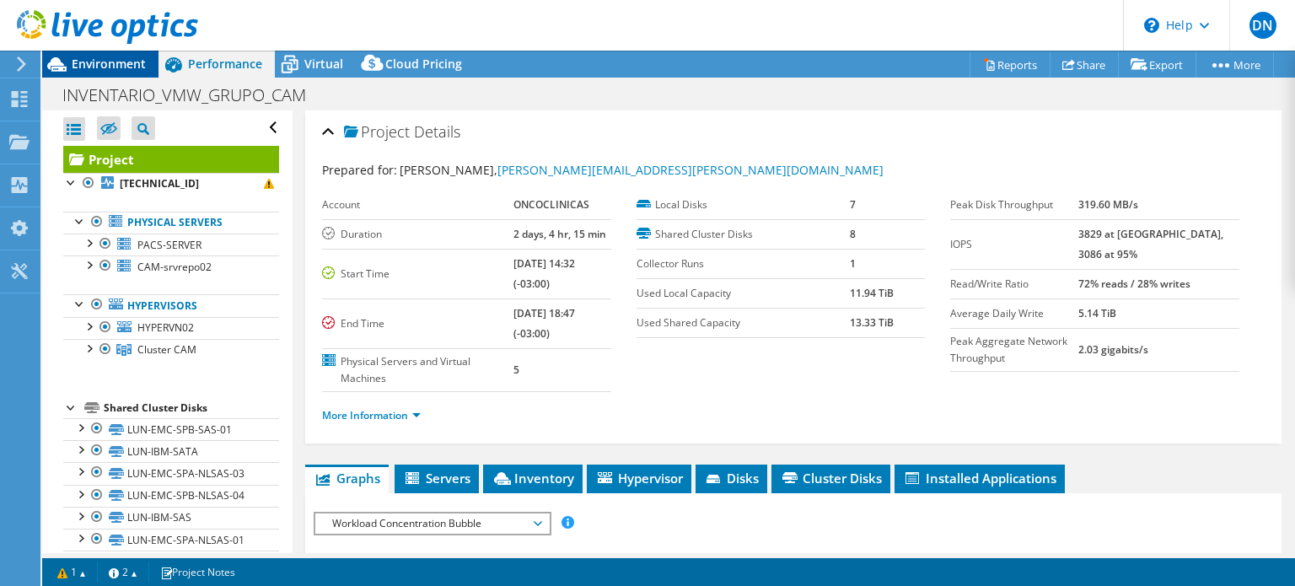
click at [94, 63] on span "Environment" at bounding box center [109, 64] width 74 height 16
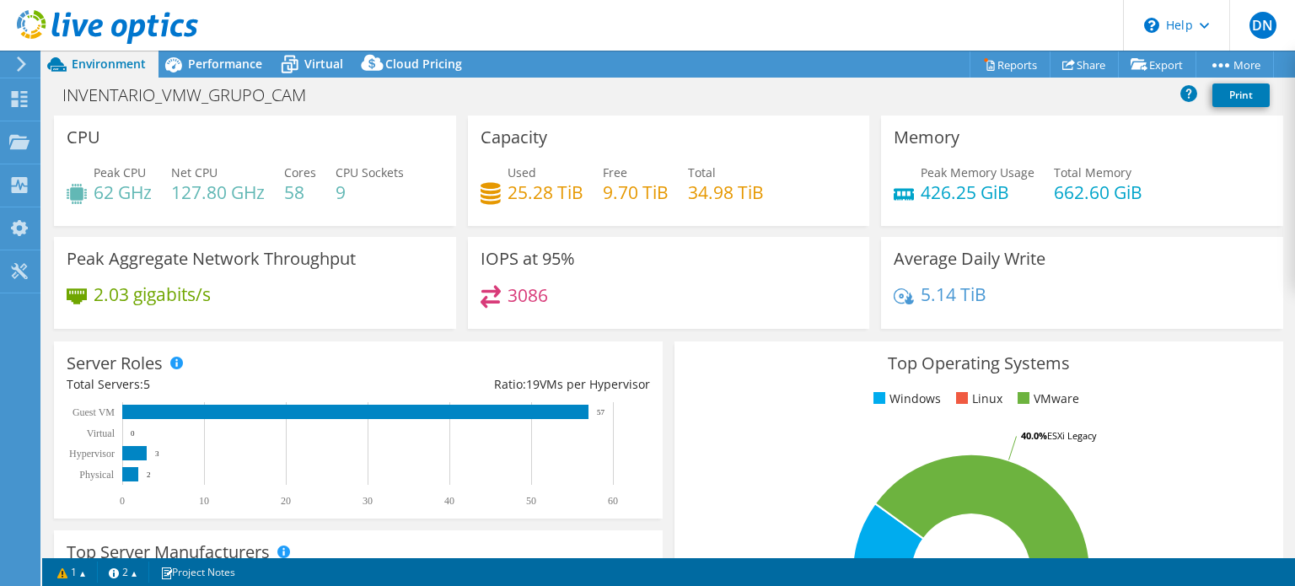
click at [101, 33] on use at bounding box center [107, 27] width 181 height 34
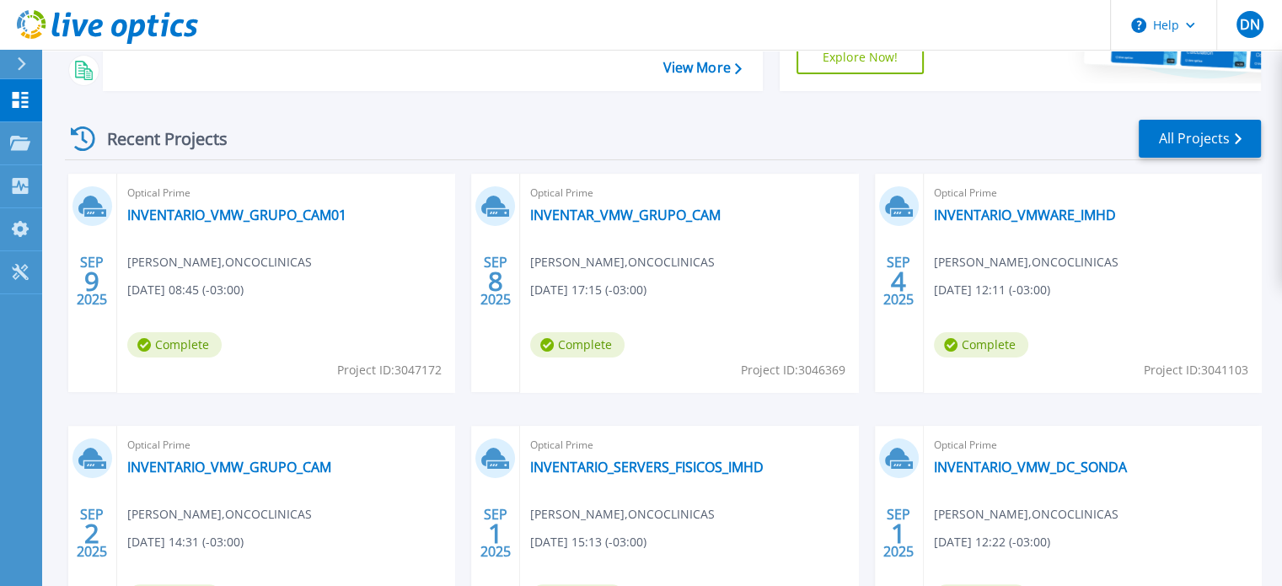
scroll to position [249, 0]
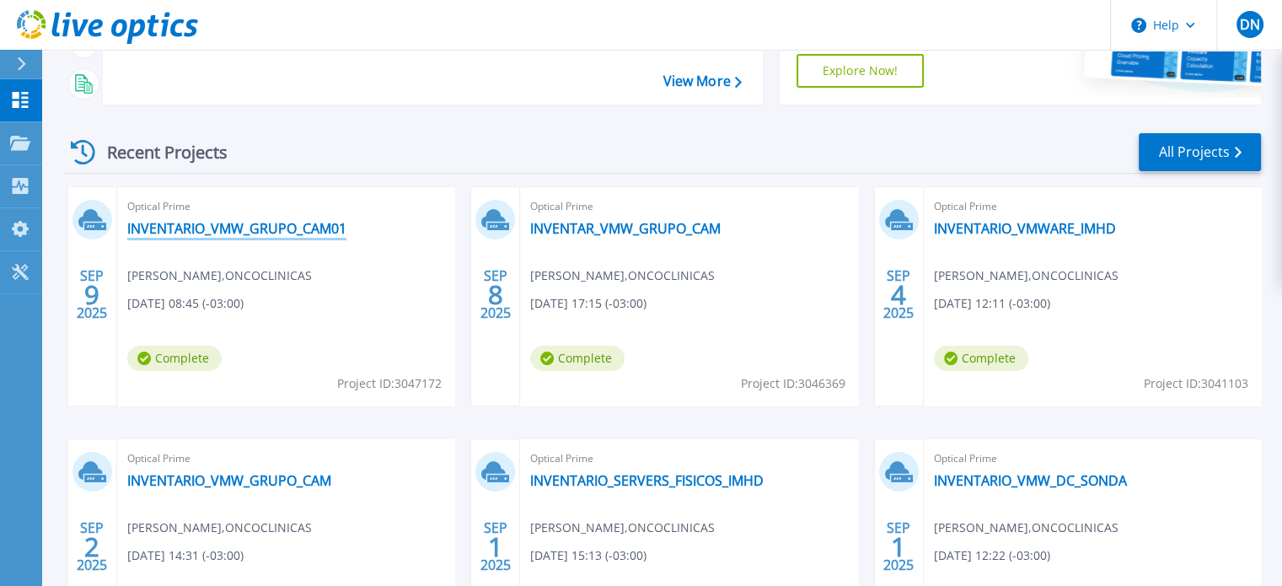
click at [261, 222] on link "INVENTARIO_VMW_GRUPO_CAM01" at bounding box center [236, 228] width 219 height 17
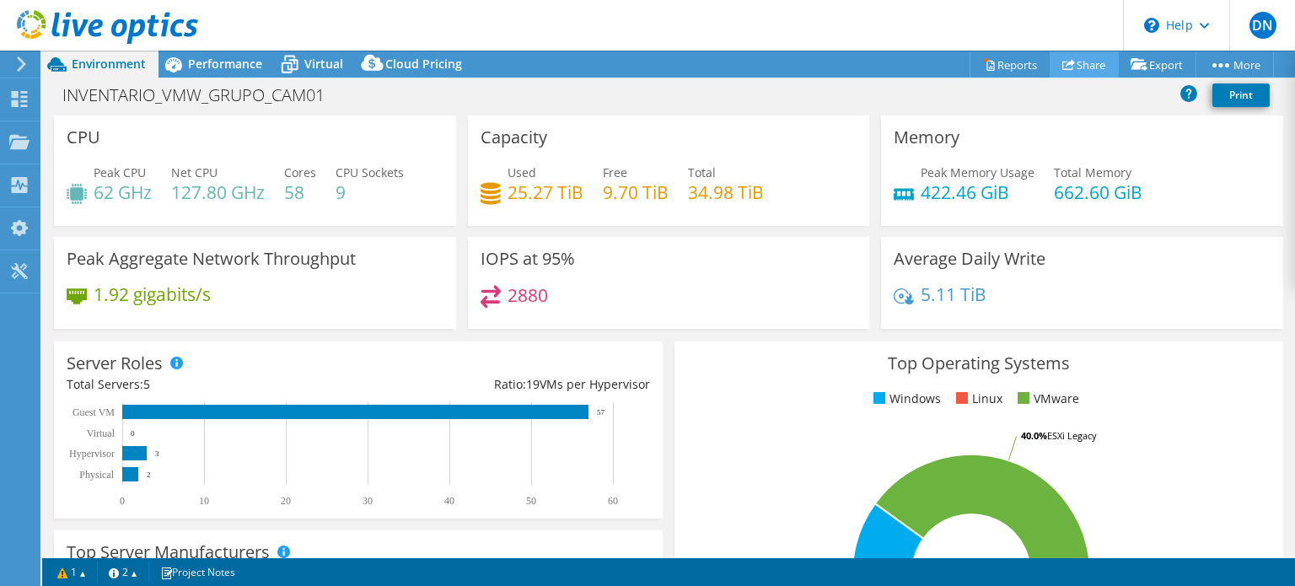
click at [1093, 55] on link "Share" at bounding box center [1083, 64] width 69 height 26
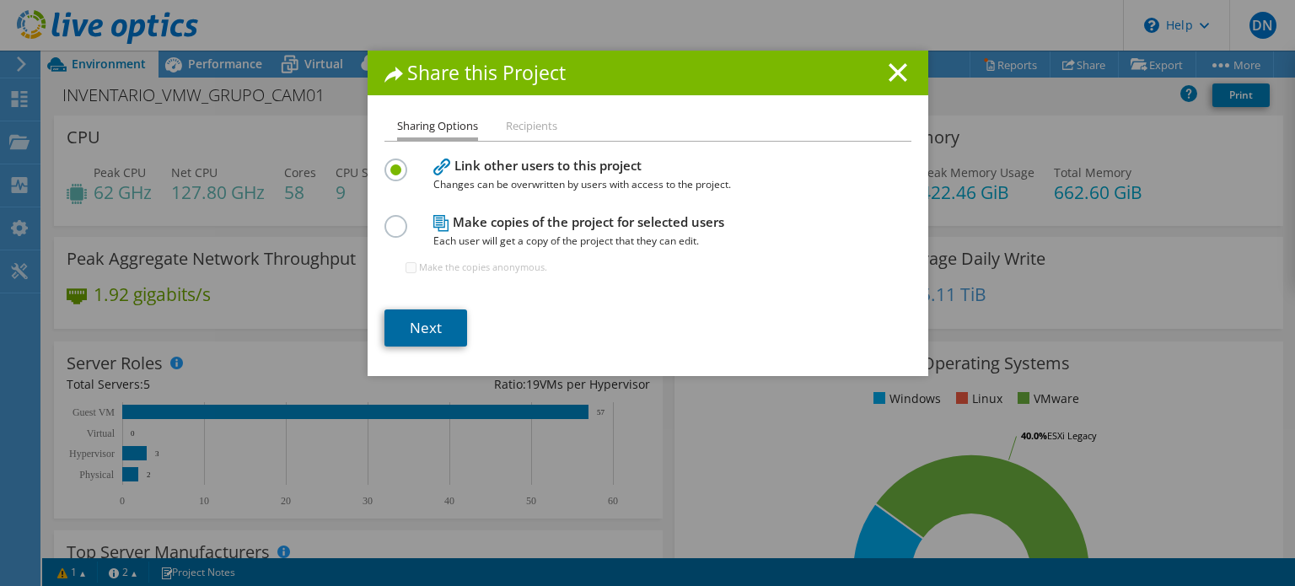
click at [445, 326] on link "Next" at bounding box center [425, 327] width 83 height 37
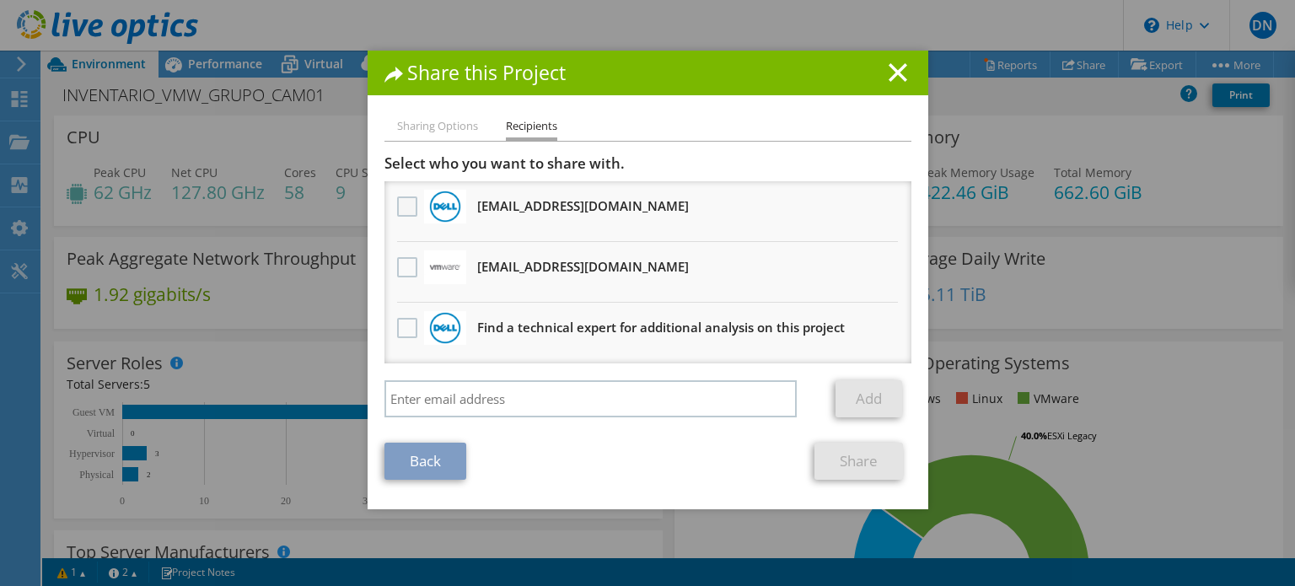
click at [397, 199] on label at bounding box center [409, 206] width 24 height 20
click at [0, 0] on input "checkbox" at bounding box center [0, 0] width 0 height 0
click at [859, 451] on link "Share" at bounding box center [858, 460] width 88 height 37
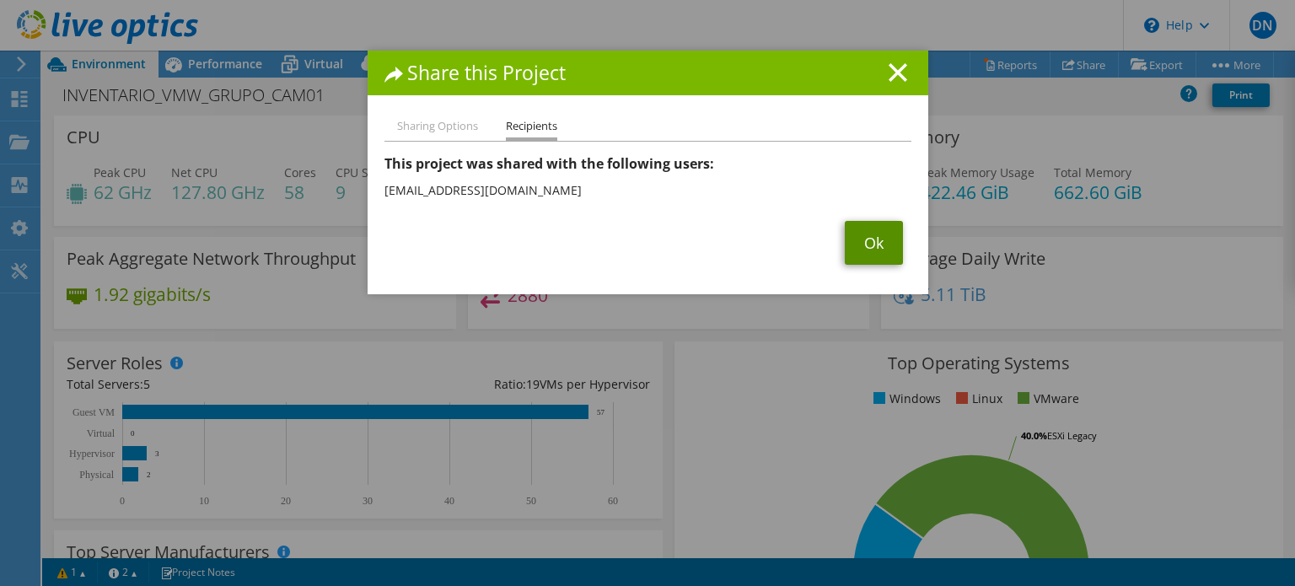
click at [877, 239] on link "Ok" at bounding box center [874, 243] width 58 height 44
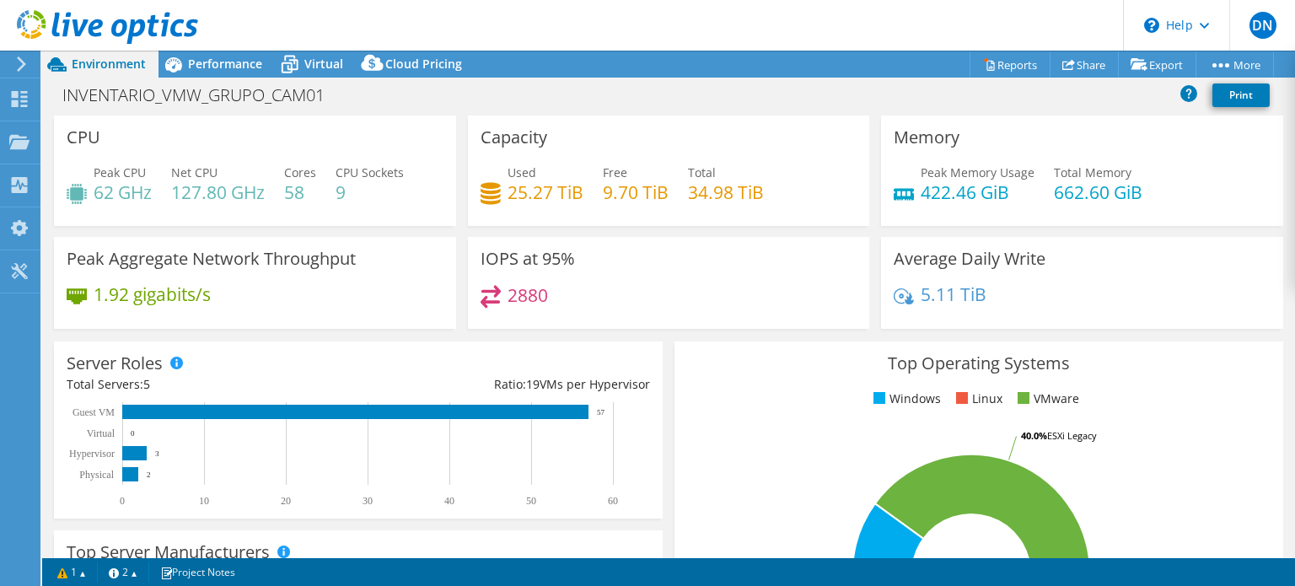
click at [113, 29] on use at bounding box center [107, 27] width 181 height 34
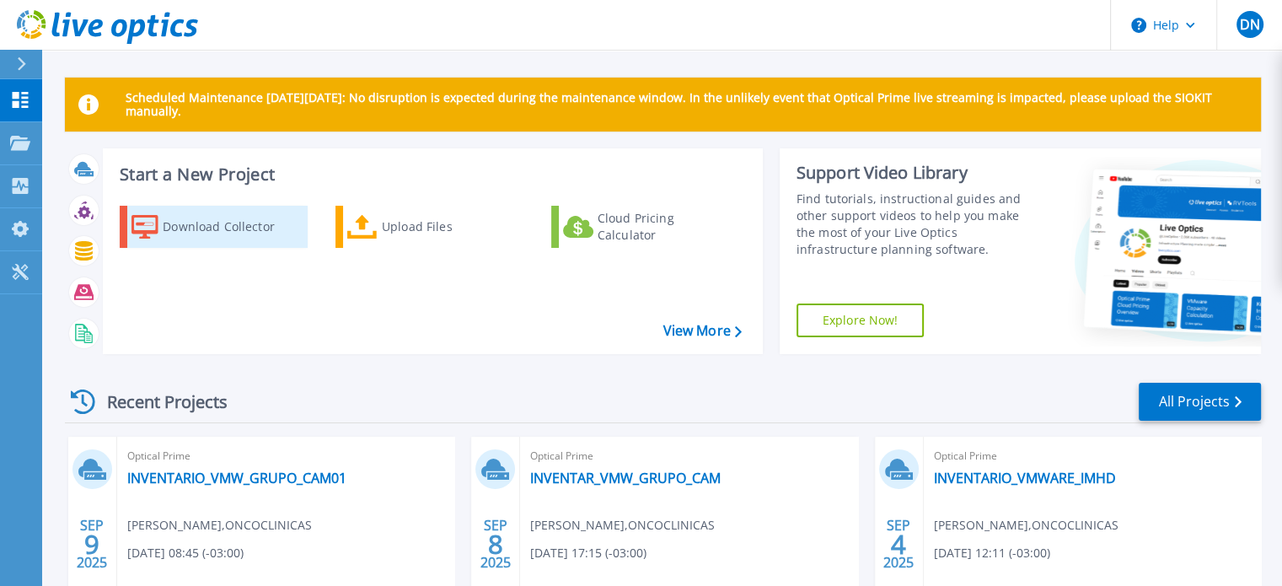
click at [211, 239] on div "Download Collector" at bounding box center [230, 227] width 135 height 34
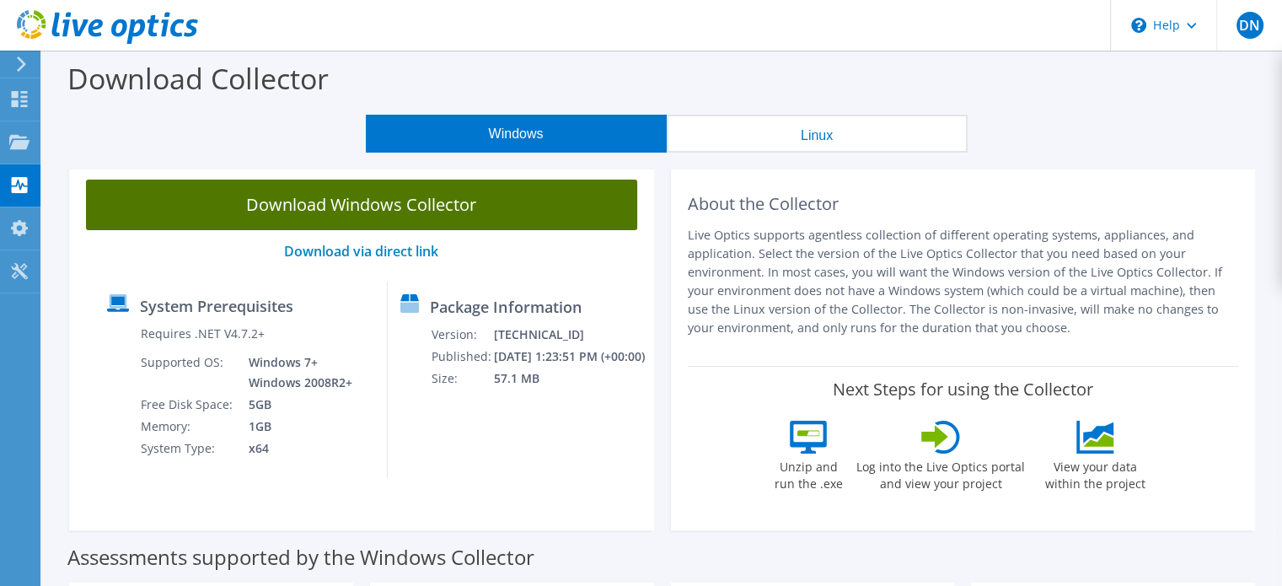
click at [376, 207] on link "Download Windows Collector" at bounding box center [361, 205] width 551 height 51
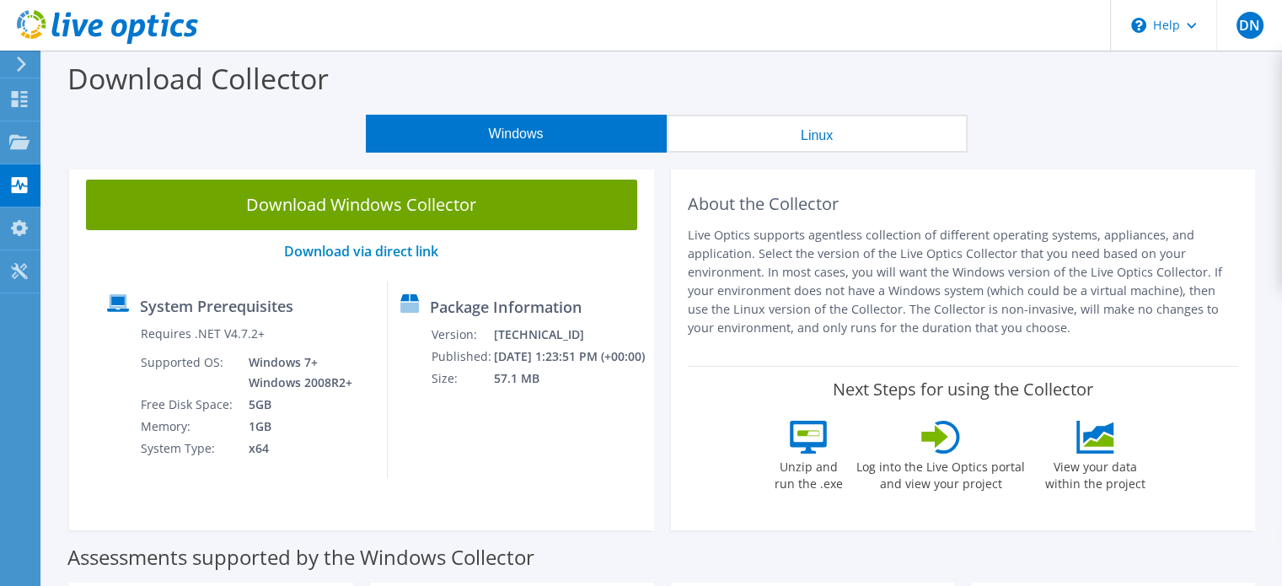
click at [114, 33] on use at bounding box center [107, 27] width 181 height 34
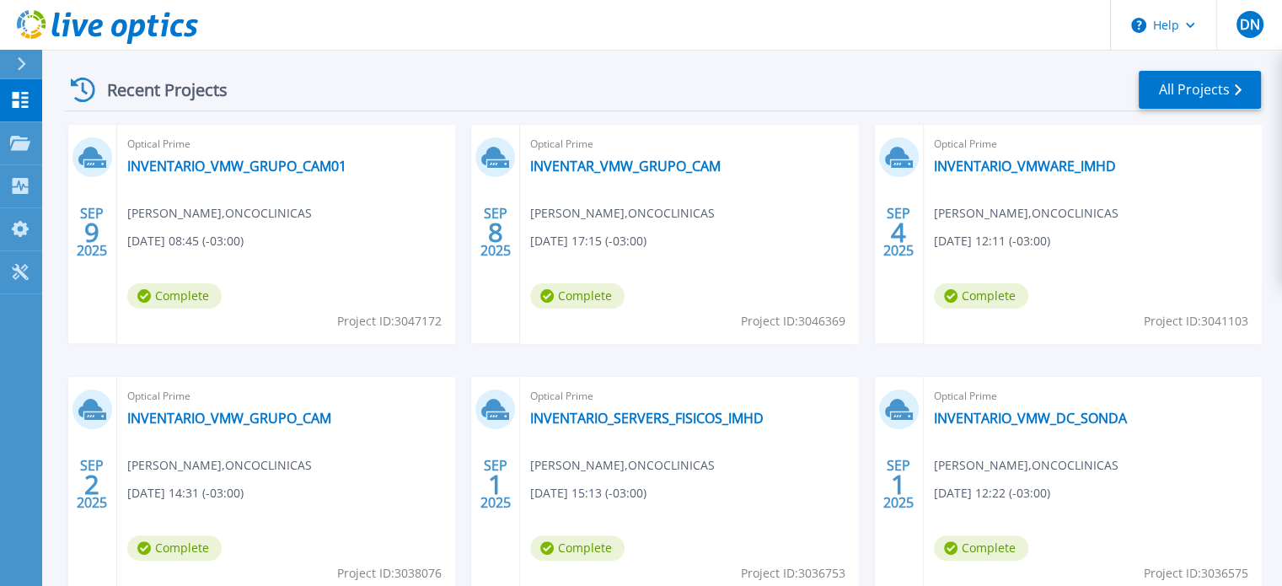
scroll to position [337, 0]
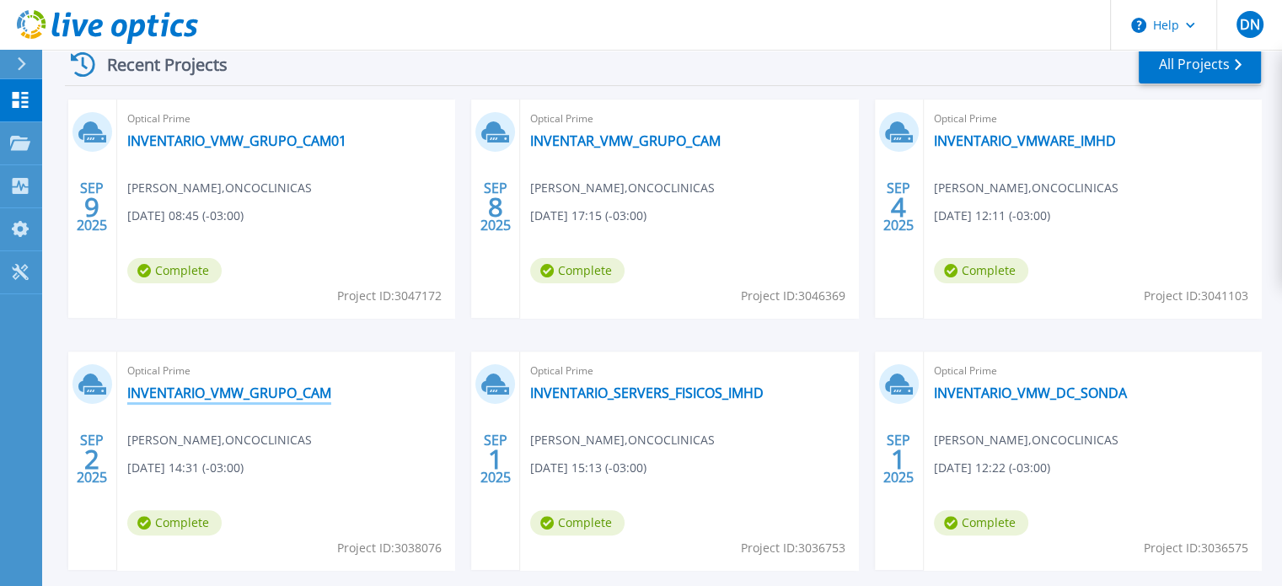
click at [280, 387] on link "INVENTARIO_VMW_GRUPO_CAM" at bounding box center [229, 392] width 204 height 17
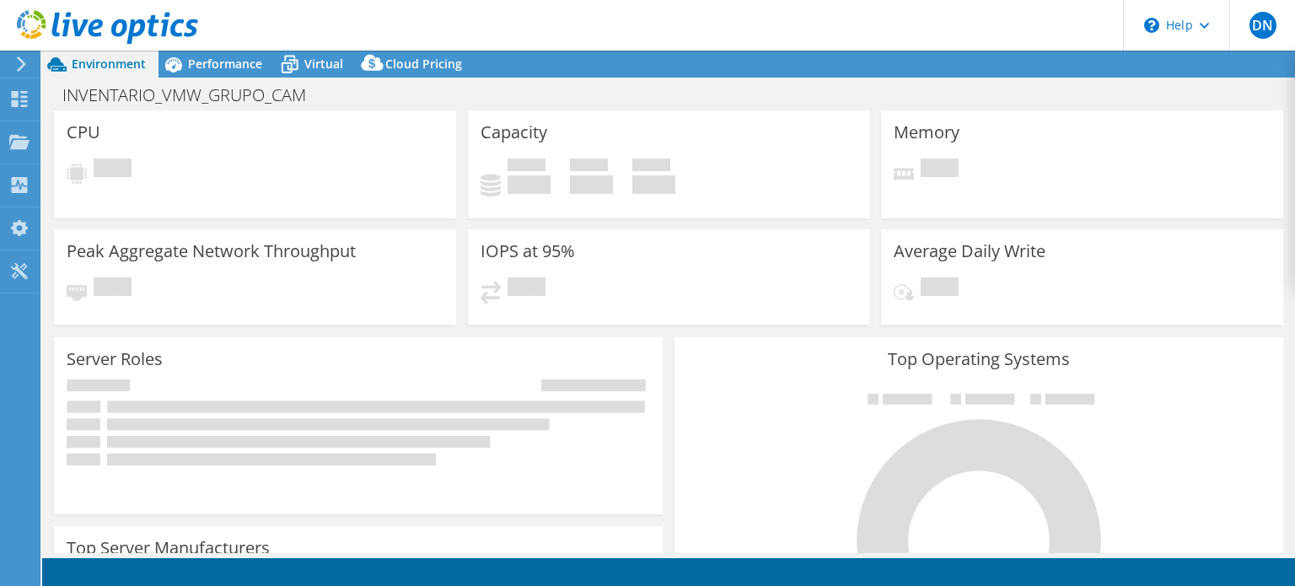
select select "USD"
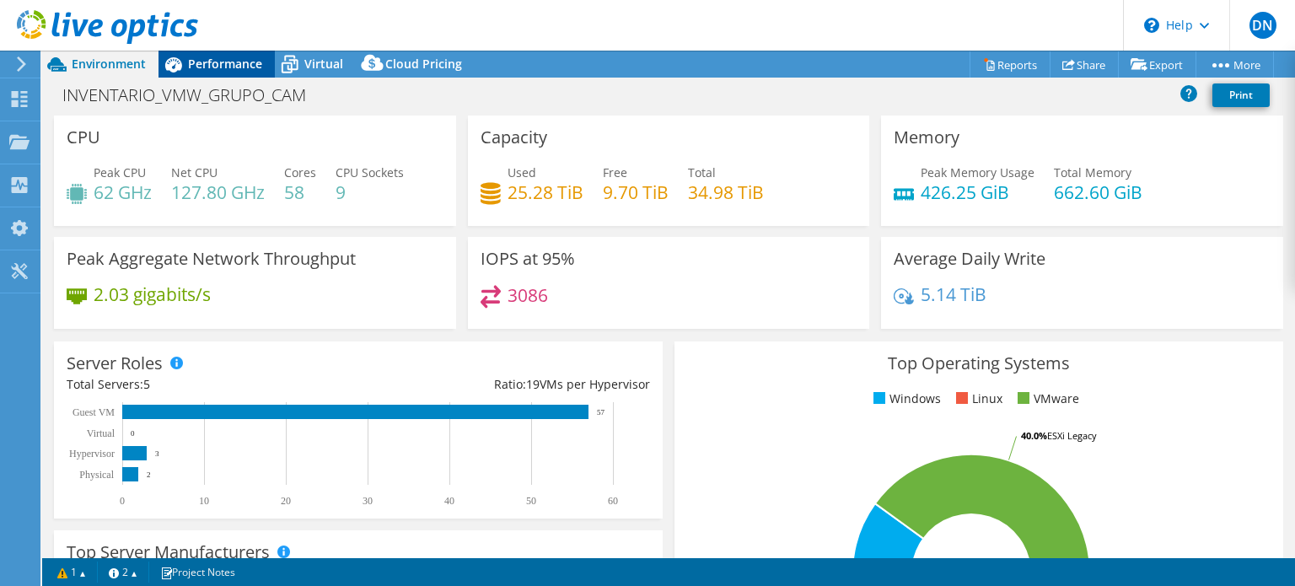
click at [249, 58] on span "Performance" at bounding box center [225, 64] width 74 height 16
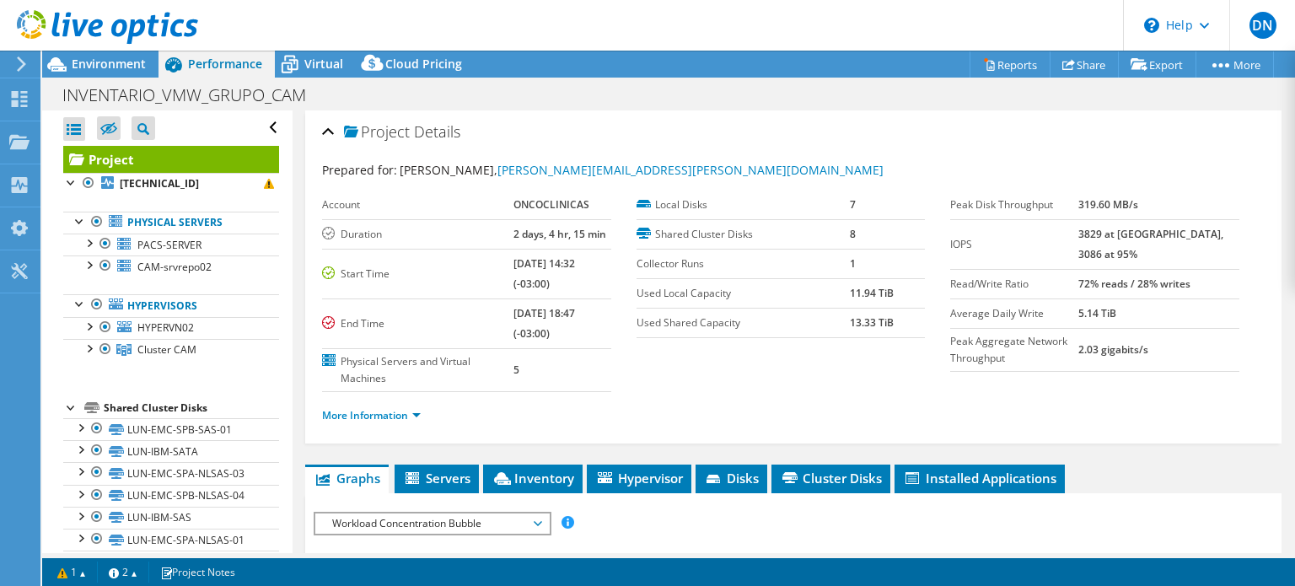
click at [196, 380] on div "Project 192.168.0.237 Physical Servers PACS-SERVER" at bounding box center [171, 370] width 216 height 449
click at [67, 185] on div at bounding box center [71, 181] width 17 height 17
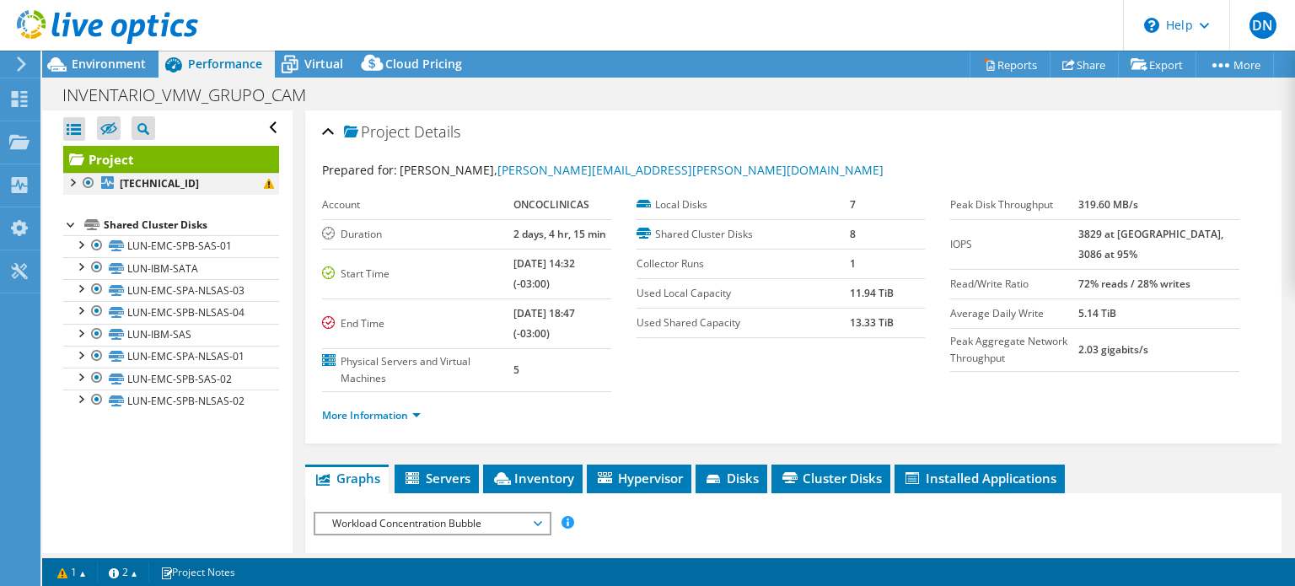
click at [67, 185] on div at bounding box center [71, 181] width 17 height 17
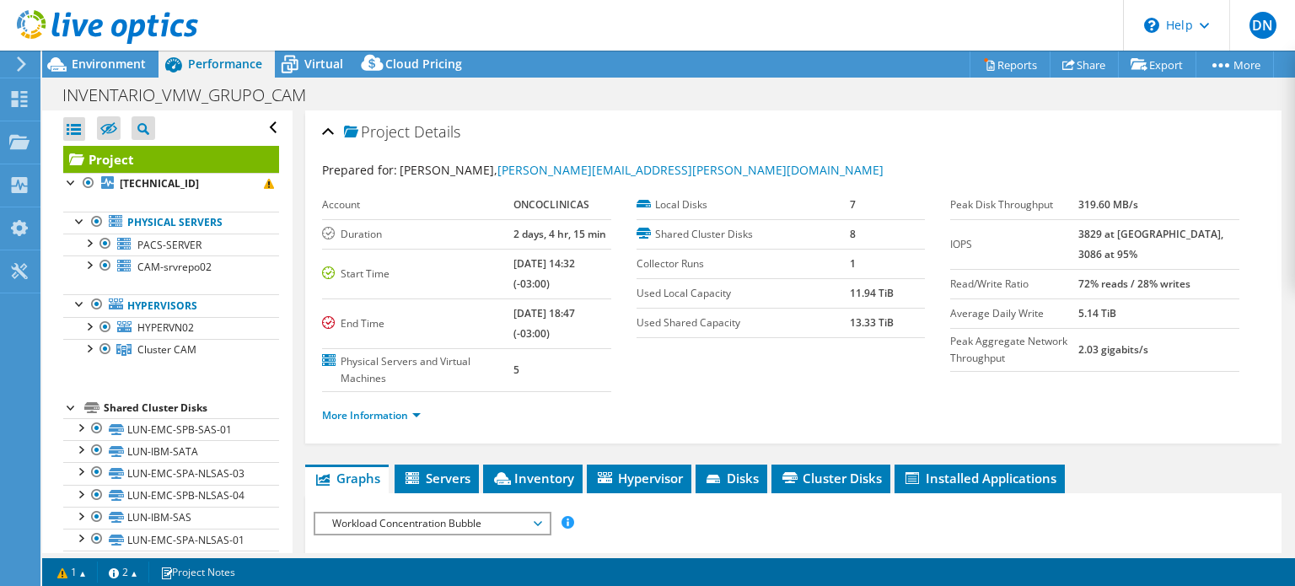
click at [178, 18] on icon at bounding box center [107, 27] width 181 height 35
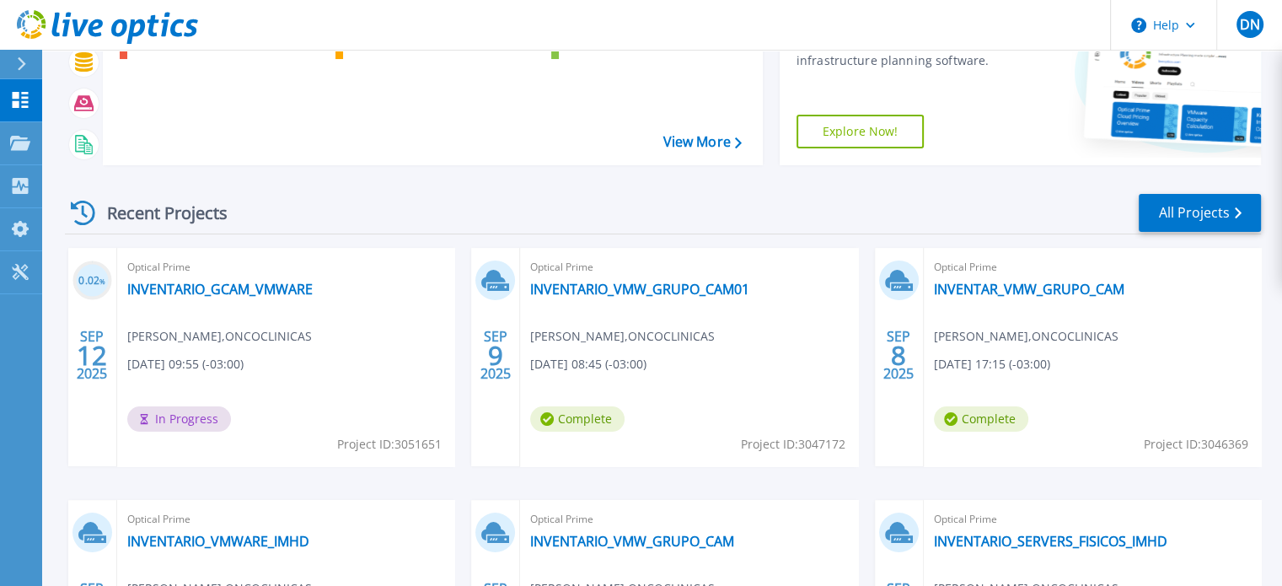
scroll to position [84, 0]
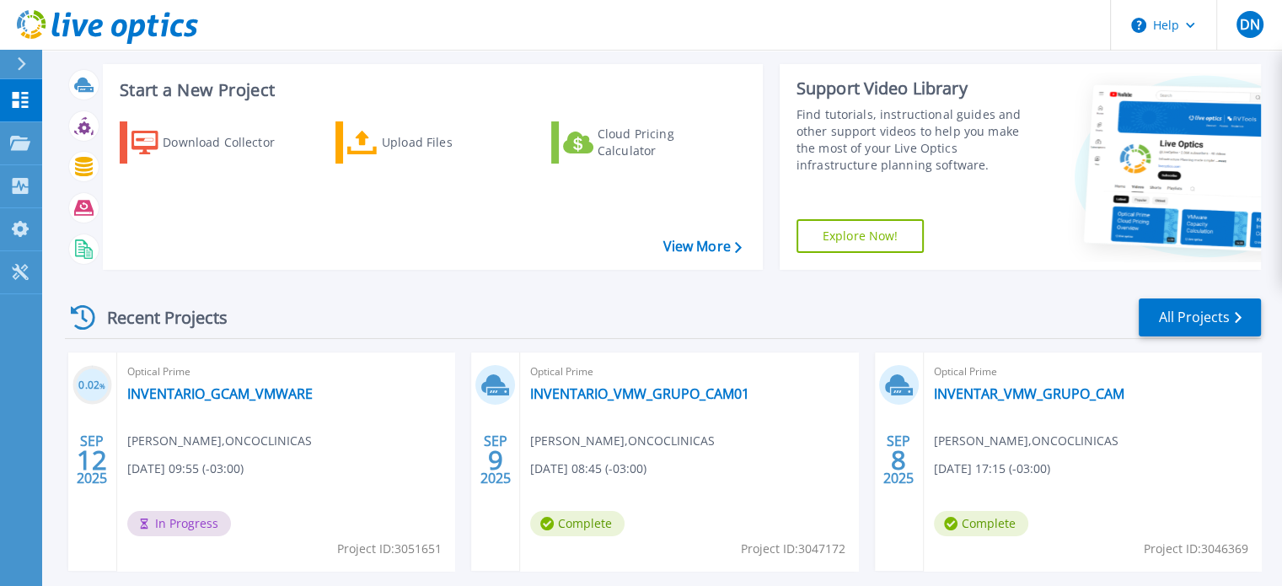
click at [184, 29] on icon at bounding box center [107, 27] width 181 height 35
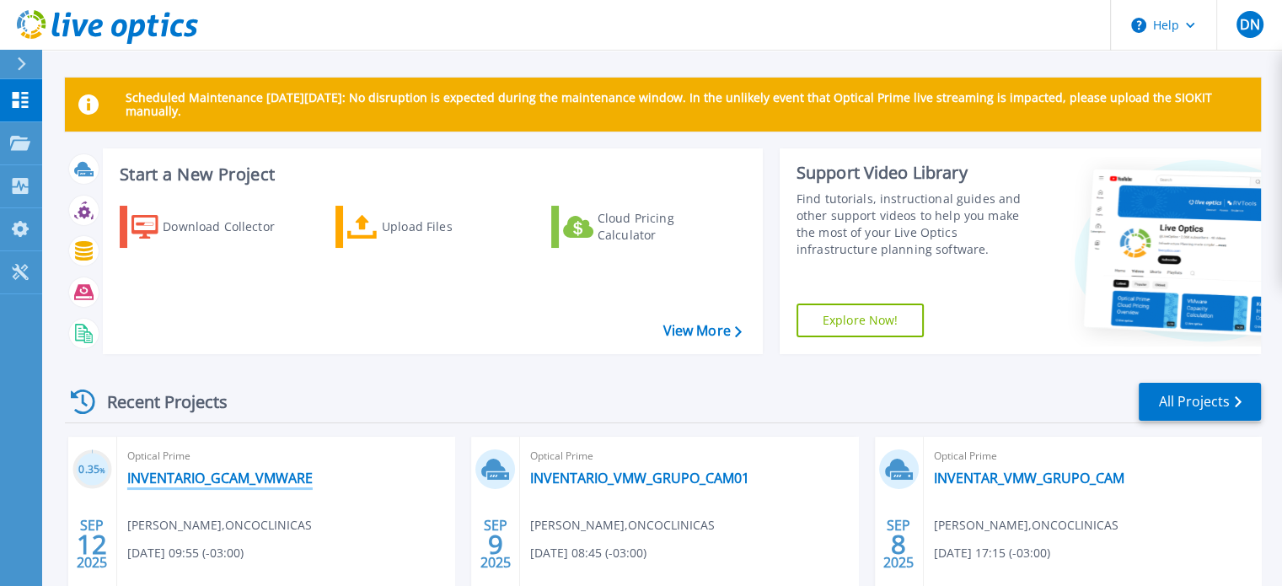
click at [287, 476] on link "INVENTARIO_GCAM_VMWARE" at bounding box center [219, 477] width 185 height 17
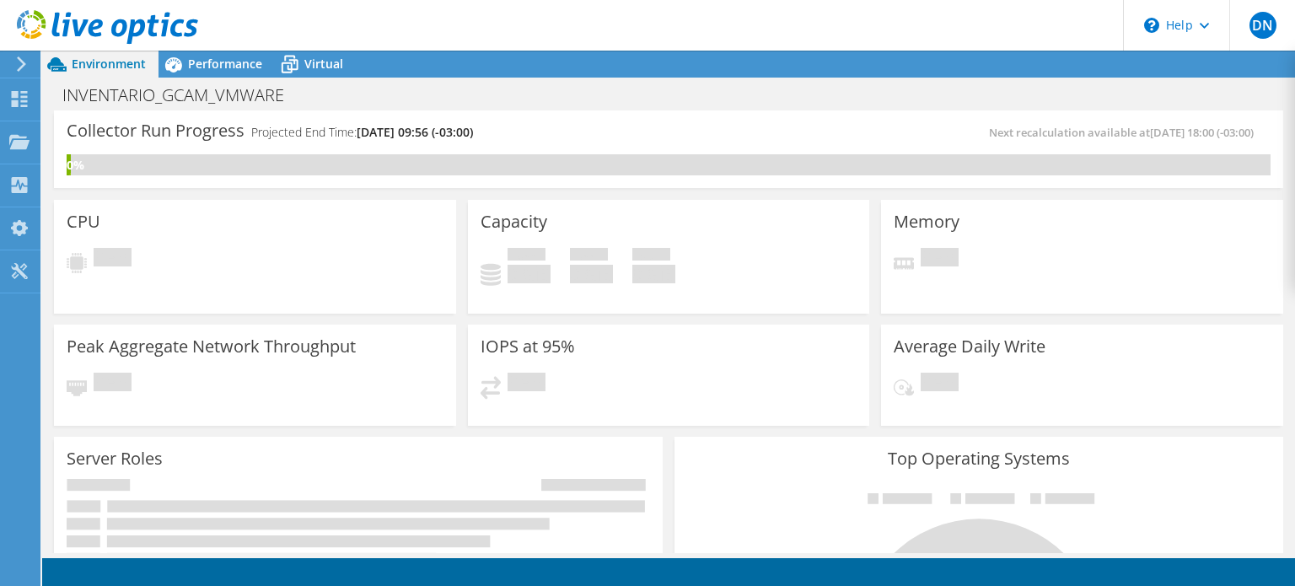
click at [79, 36] on icon at bounding box center [107, 27] width 181 height 35
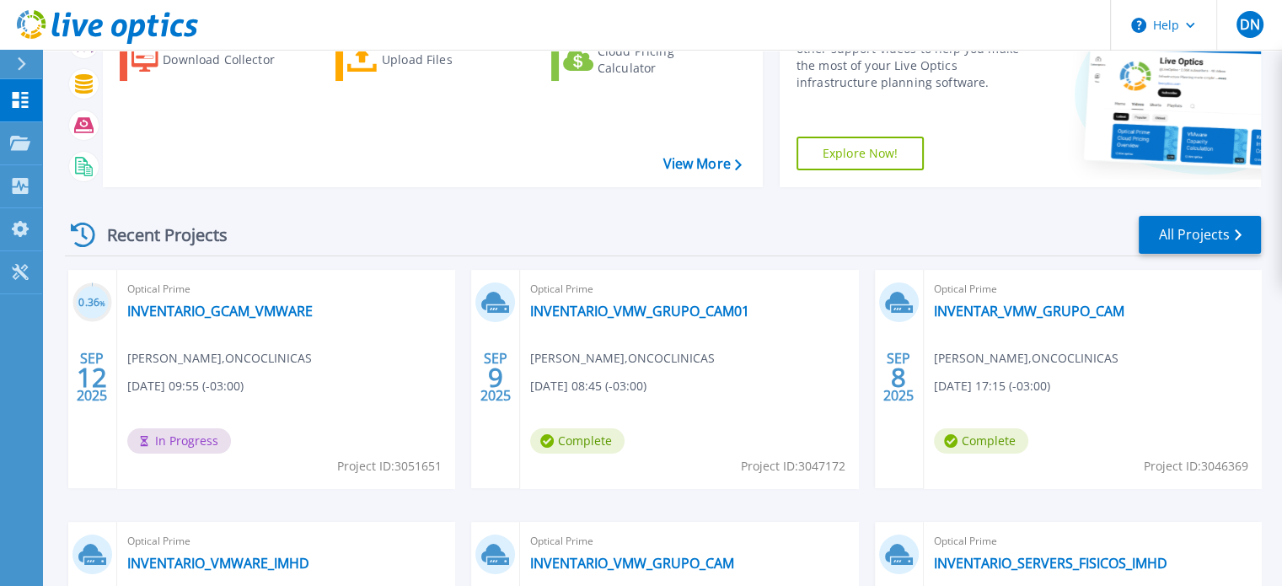
scroll to position [253, 0]
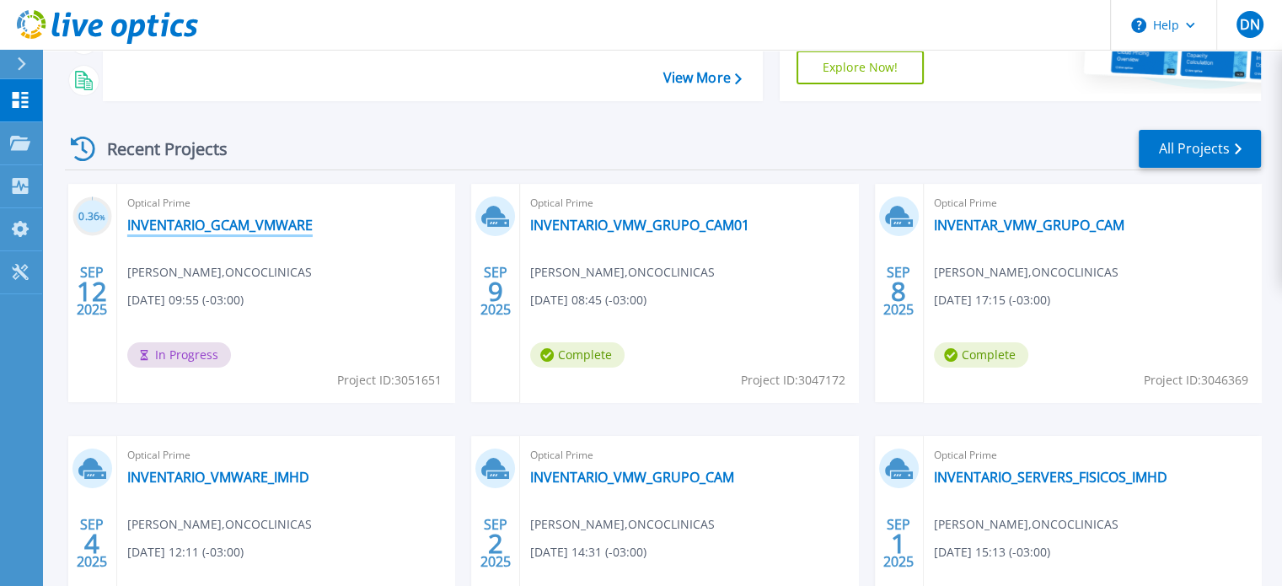
click at [289, 225] on link "INVENTARIO_GCAM_VMWARE" at bounding box center [219, 225] width 185 height 17
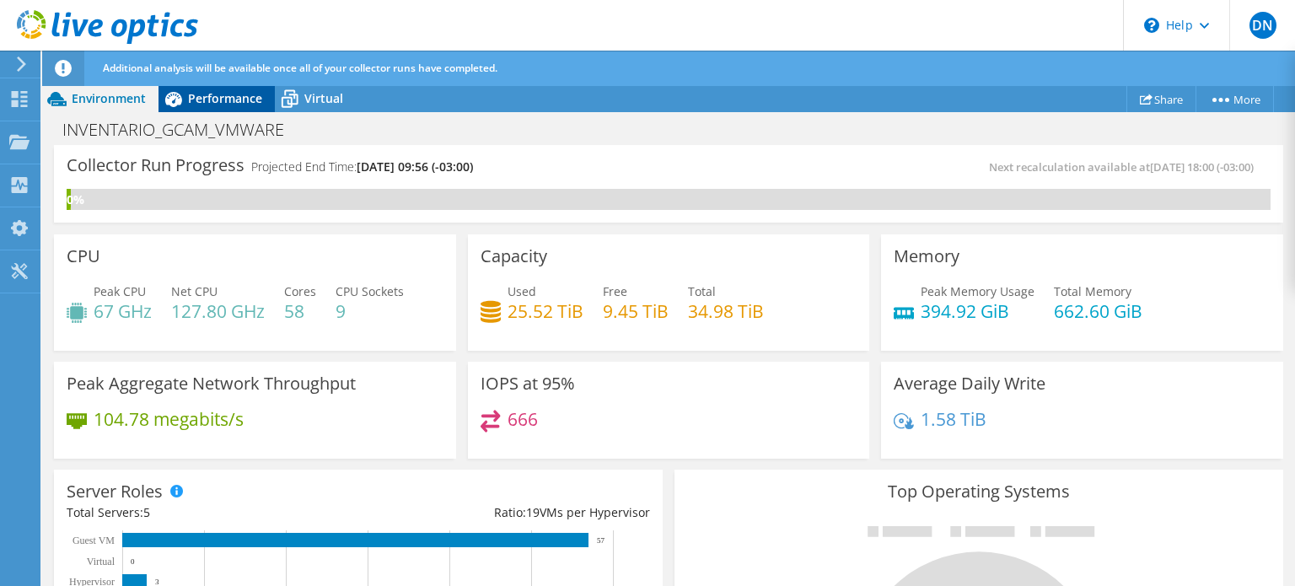
click at [200, 95] on span "Performance" at bounding box center [225, 98] width 74 height 16
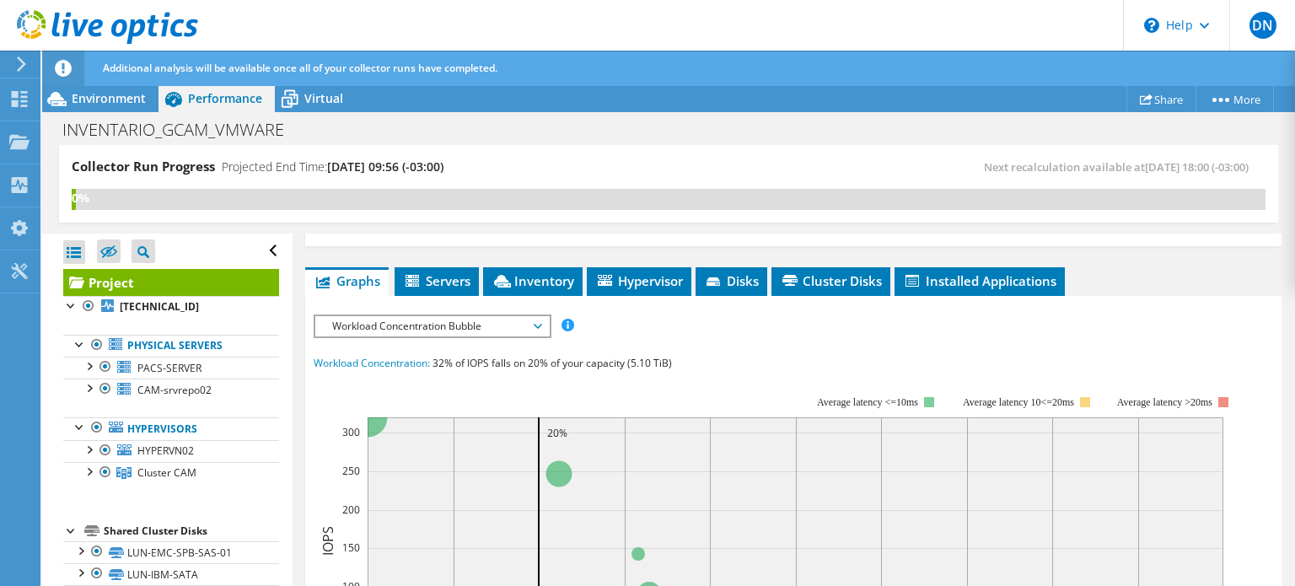
scroll to position [337, 0]
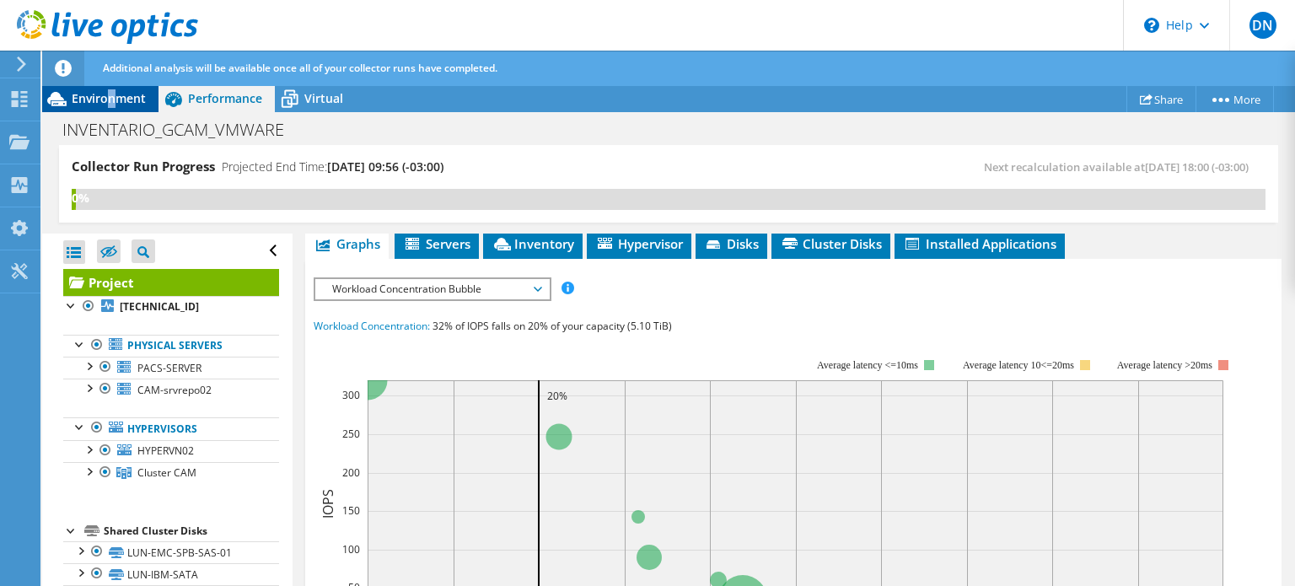
click at [110, 94] on span "Environment" at bounding box center [109, 98] width 74 height 16
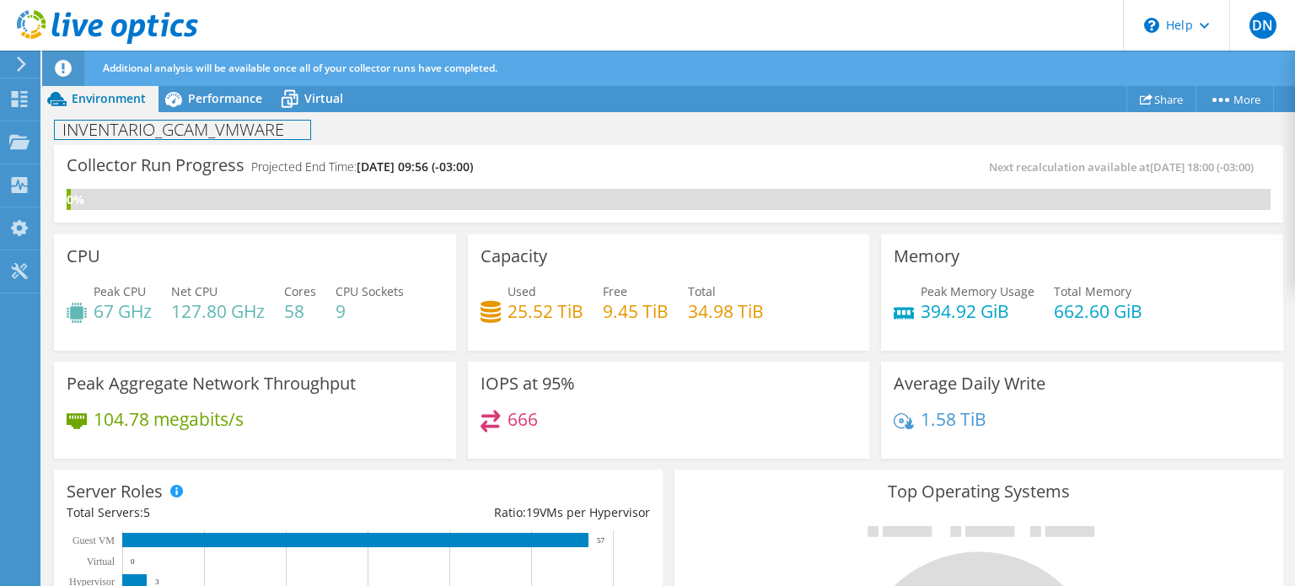
click at [216, 139] on h1 "INVENTARIO_GCAM_VMWARE" at bounding box center [182, 130] width 255 height 19
click at [532, 141] on div "INVENTARIO_GCAM_VMWARE Print" at bounding box center [668, 129] width 1252 height 31
click at [532, 125] on div "INVENTARIO_GCAM_VMWARE Print" at bounding box center [668, 129] width 1252 height 31
click at [330, 134] on div "INVENTARIO_GCAM_VMWARE Print" at bounding box center [668, 129] width 1252 height 31
click at [337, 206] on div "0%" at bounding box center [669, 199] width 1204 height 21
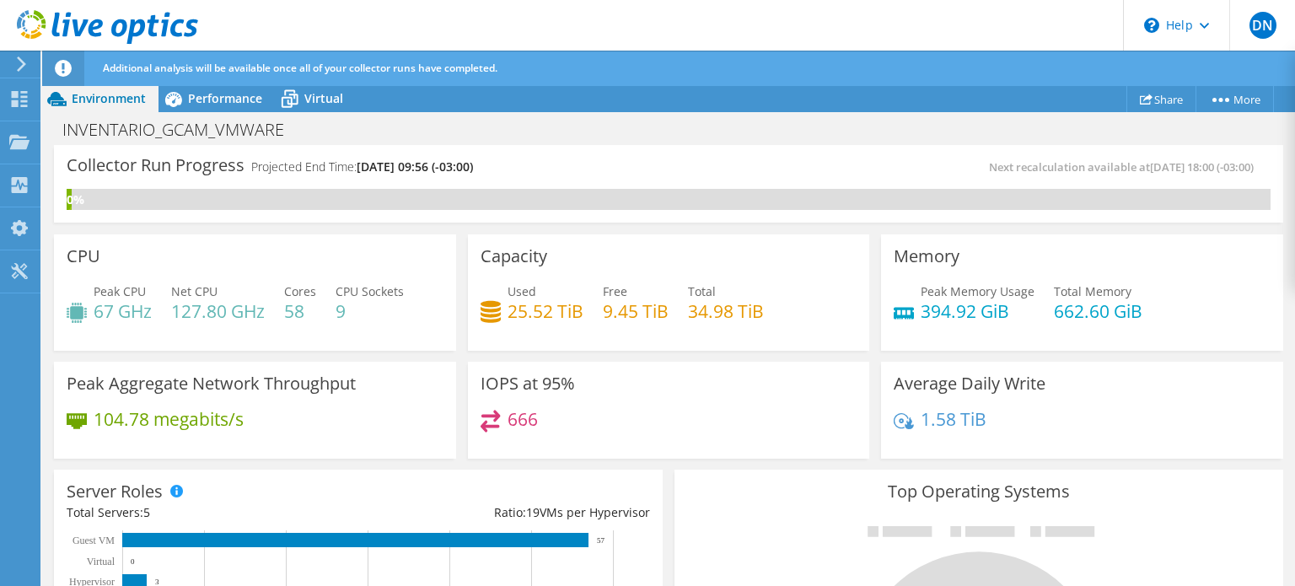
click at [324, 170] on h4 "Projected End Time: 09/19/2025, 09:56 (-03:00)" at bounding box center [362, 167] width 222 height 19
click at [520, 164] on div "Collector Run Progress Projected End Time: 09/19/2025, 09:56 (-03:00)" at bounding box center [368, 173] width 602 height 31
drag, startPoint x: 520, startPoint y: 164, endPoint x: 67, endPoint y: 164, distance: 452.6
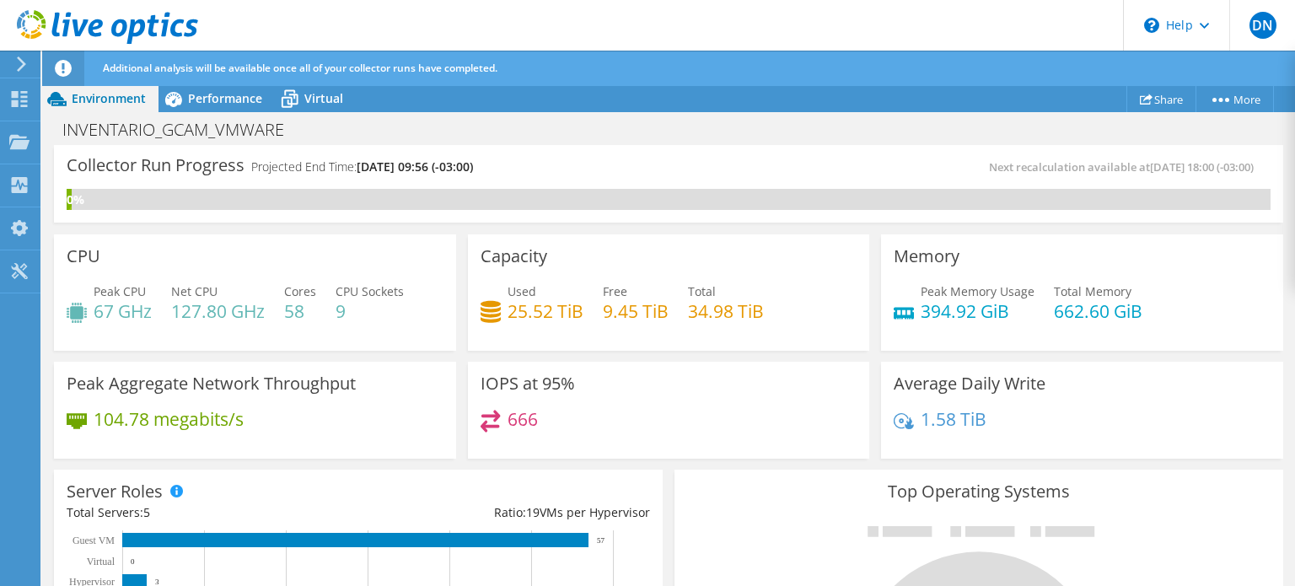
click at [67, 164] on div "Collector Run Progress Projected End Time: 09/19/2025, 09:56 (-03:00)" at bounding box center [368, 173] width 602 height 31
click at [67, 165] on h3 "Collector Run Progress" at bounding box center [156, 165] width 178 height 0
drag, startPoint x: 67, startPoint y: 164, endPoint x: 546, endPoint y: 162, distance: 478.7
click at [543, 162] on div "Collector Run Progress Projected End Time: 09/19/2025, 09:56 (-03:00)" at bounding box center [368, 173] width 602 height 31
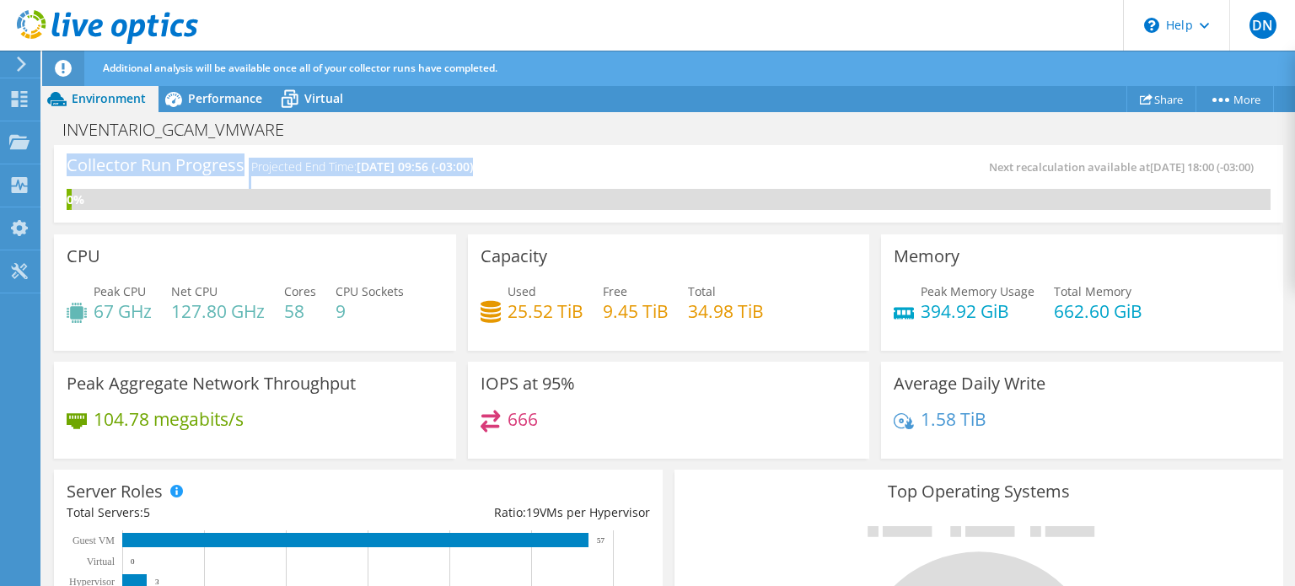
click at [546, 161] on div "Collector Run Progress Projected End Time: 09/19/2025, 09:56 (-03:00)" at bounding box center [368, 173] width 602 height 31
click at [544, 159] on div "Collector Run Progress Projected End Time: 09/19/2025, 09:56 (-03:00)" at bounding box center [368, 173] width 602 height 31
drag, startPoint x: 357, startPoint y: 168, endPoint x: 425, endPoint y: 162, distance: 67.7
click at [425, 162] on h4 "Projected End Time: 09/19/2025, 09:56 (-03:00)" at bounding box center [362, 167] width 222 height 19
click at [423, 161] on span "09/19/2025, 09:56 (-03:00)" at bounding box center [415, 166] width 116 height 16
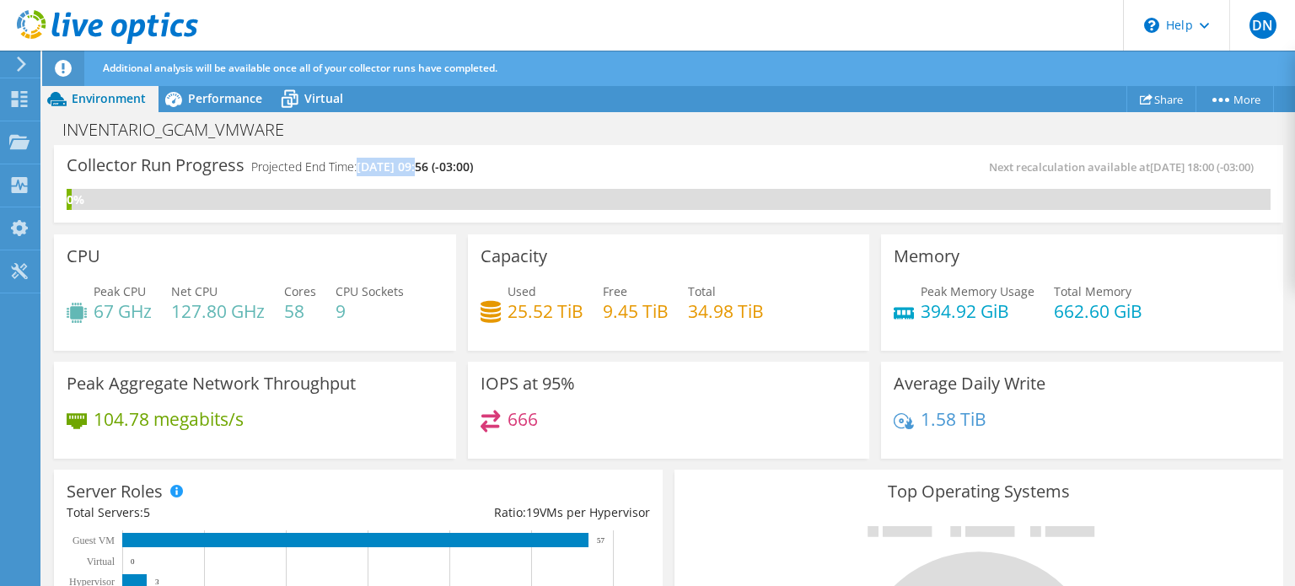
click at [410, 158] on span "09/19/2025, 09:56 (-03:00)" at bounding box center [415, 166] width 116 height 16
drag, startPoint x: 359, startPoint y: 163, endPoint x: 421, endPoint y: 158, distance: 61.7
click at [421, 158] on h4 "Projected End Time: 09/19/2025, 09:56 (-03:00)" at bounding box center [362, 167] width 222 height 19
click at [135, 19] on icon at bounding box center [107, 27] width 181 height 35
